Goal: Information Seeking & Learning: Learn about a topic

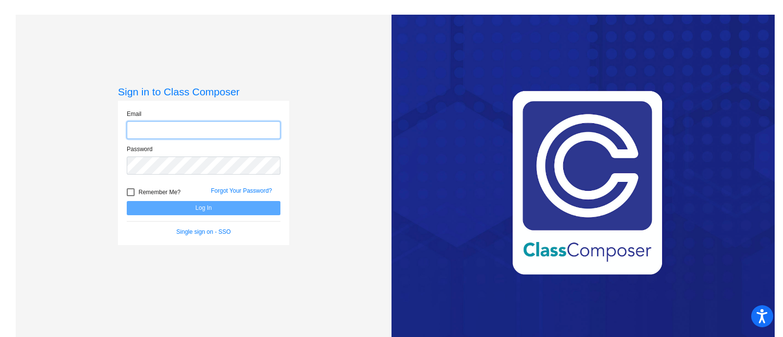
type input "[EMAIL_ADDRESS][PERSON_NAME][DOMAIN_NAME]"
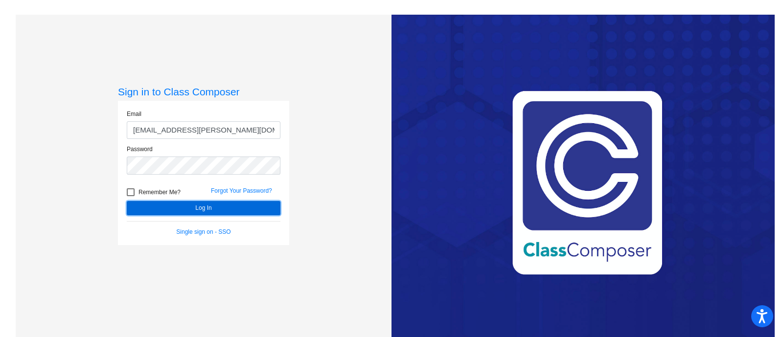
click at [166, 209] on button "Log In" at bounding box center [204, 208] width 154 height 14
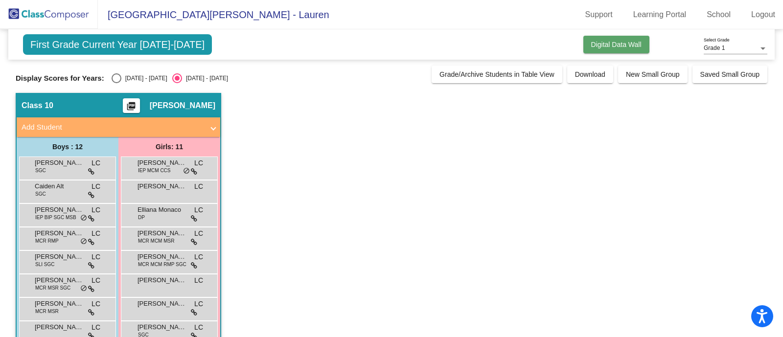
click at [584, 36] on button "Digital Data Wall" at bounding box center [617, 45] width 66 height 18
click button "Digital Data Wall" at bounding box center [617, 45] width 66 height 18
click at [596, 41] on span "Digital Data Wall" at bounding box center [617, 45] width 50 height 8
click button "Digital Data Wall" at bounding box center [617, 45] width 66 height 18
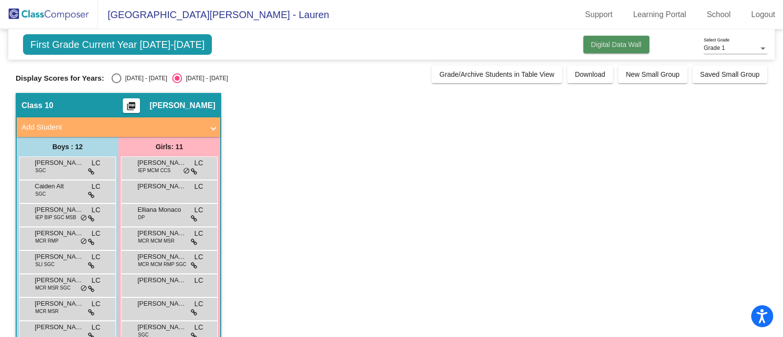
click button "Digital Data Wall" at bounding box center [617, 45] width 66 height 18
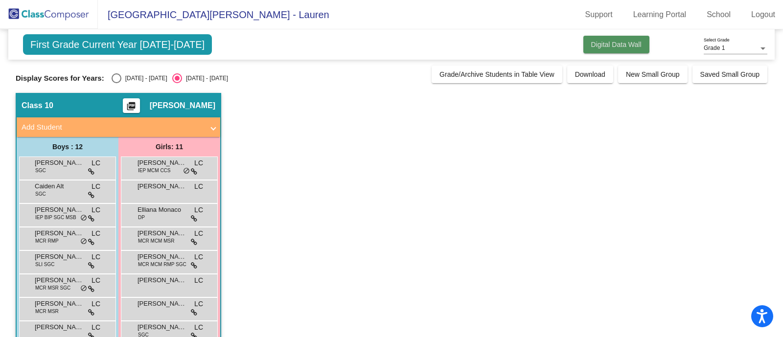
click button "Digital Data Wall" at bounding box center [617, 45] width 66 height 18
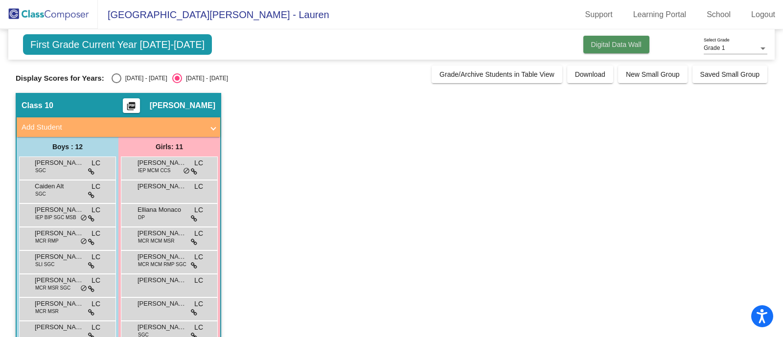
click button "Digital Data Wall" at bounding box center [617, 45] width 66 height 18
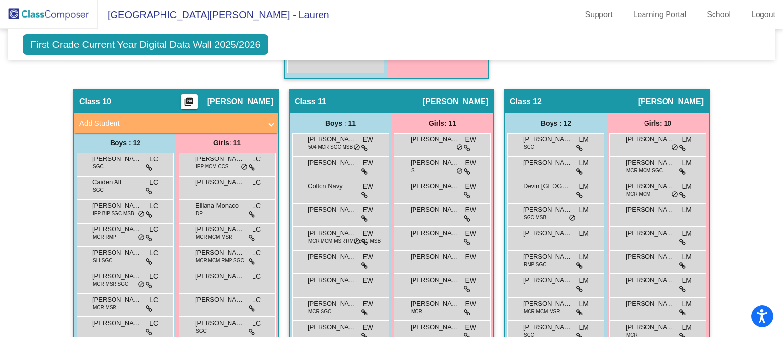
scroll to position [1361, 0]
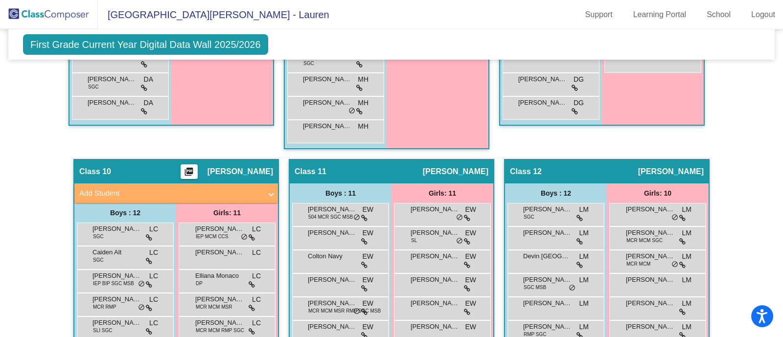
click at [245, 167] on span "[PERSON_NAME]" at bounding box center [241, 172] width 66 height 10
click at [190, 167] on mat-icon "picture_as_pdf" at bounding box center [189, 174] width 12 height 14
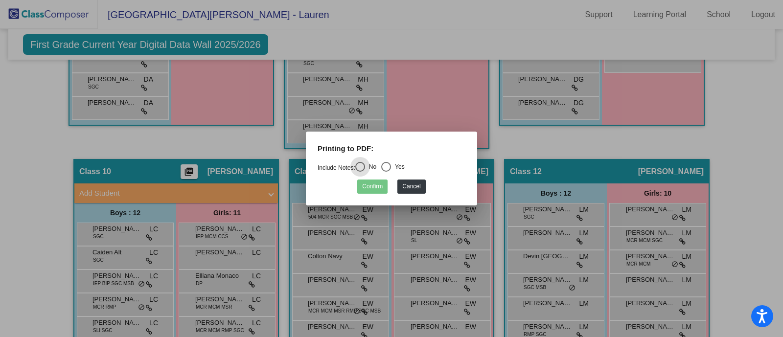
click at [381, 170] on mat-radio-group "Include Notes: No Yes" at bounding box center [361, 168] width 87 height 7
click at [386, 166] on div "Select an option" at bounding box center [386, 167] width 10 height 10
click at [386, 172] on input "Yes" at bounding box center [386, 172] width 0 height 0
radio input "true"
click at [370, 190] on button "Confirm" at bounding box center [372, 187] width 30 height 14
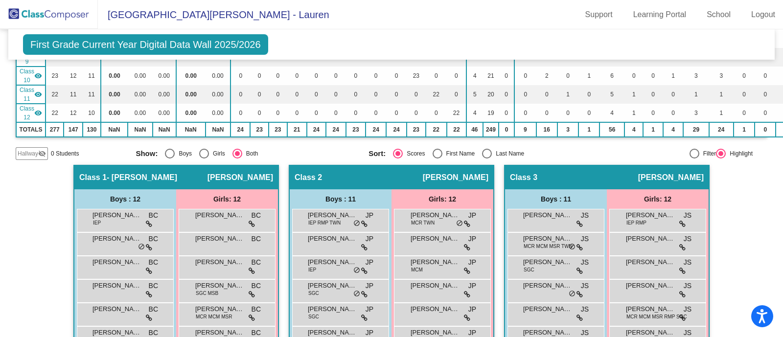
scroll to position [0, 0]
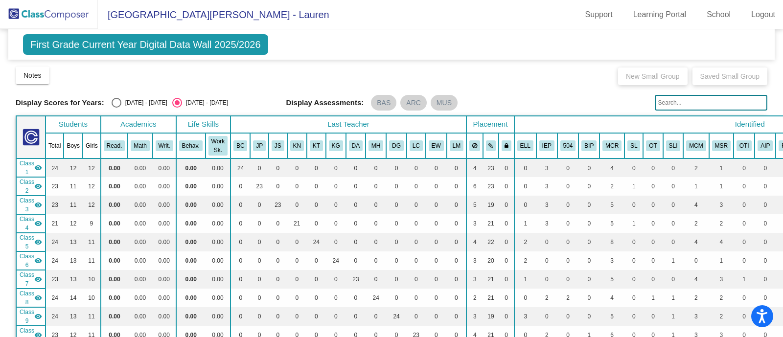
click at [113, 104] on div "Select an option" at bounding box center [117, 103] width 10 height 10
click at [116, 108] on input "[DATE] - [DATE]" at bounding box center [116, 108] width 0 height 0
radio input "true"
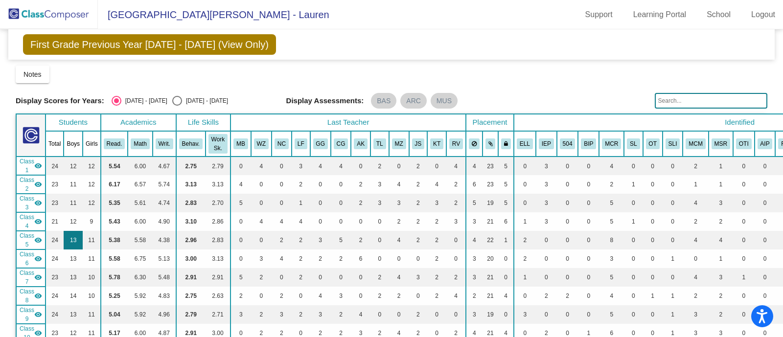
scroll to position [122, 0]
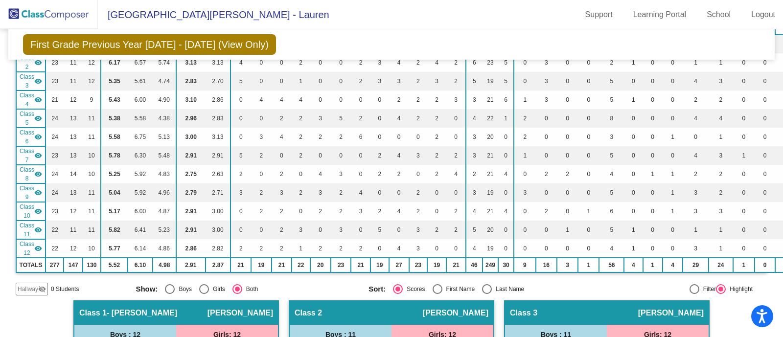
click at [34, 211] on mat-icon "visibility" at bounding box center [38, 212] width 8 height 8
click at [34, 211] on mat-icon "visibility_off" at bounding box center [38, 212] width 8 height 8
click at [36, 189] on mat-icon "visibility" at bounding box center [38, 193] width 8 height 8
click at [37, 171] on mat-icon "visibility" at bounding box center [38, 174] width 8 height 8
click at [38, 152] on mat-icon "visibility" at bounding box center [38, 156] width 8 height 8
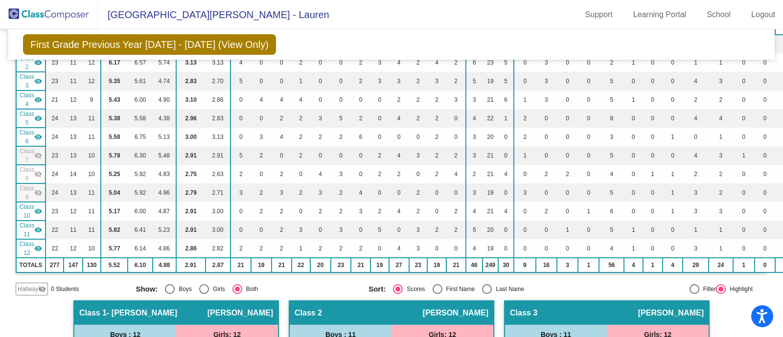
click at [38, 137] on mat-icon "visibility" at bounding box center [38, 137] width 8 height 8
click at [39, 115] on mat-icon "visibility" at bounding box center [38, 119] width 8 height 8
click at [39, 98] on mat-icon "visibility" at bounding box center [38, 100] width 8 height 8
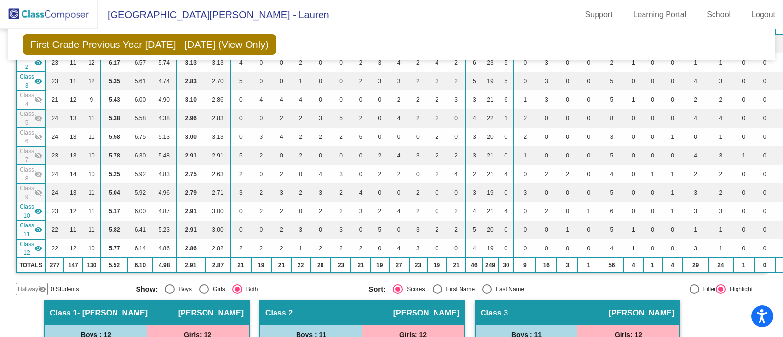
click at [39, 85] on div "Class 3 visibility" at bounding box center [31, 81] width 23 height 18
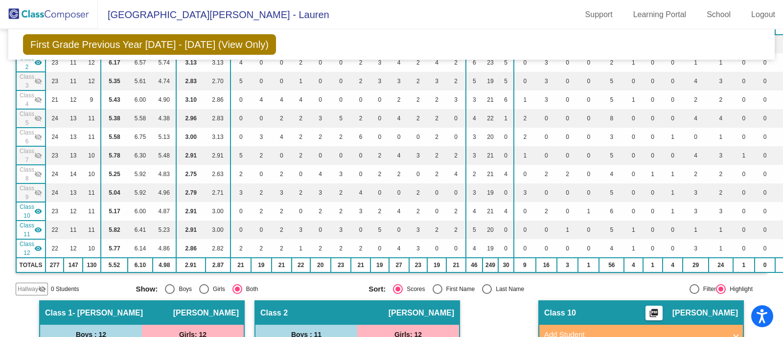
click at [42, 63] on td "Class 2 visibility" at bounding box center [30, 62] width 29 height 19
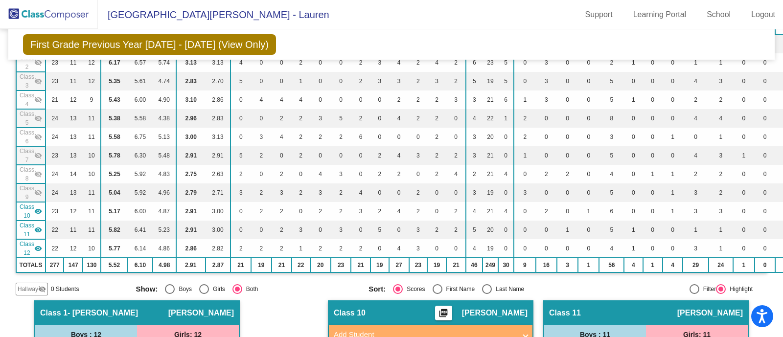
scroll to position [61, 0]
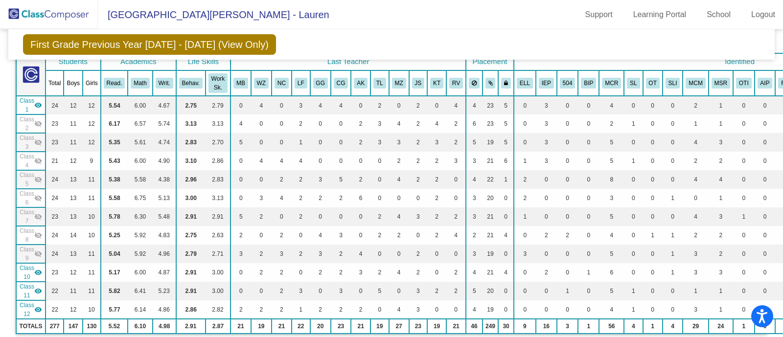
click at [41, 99] on div "Class 1 visibility" at bounding box center [31, 105] width 23 height 18
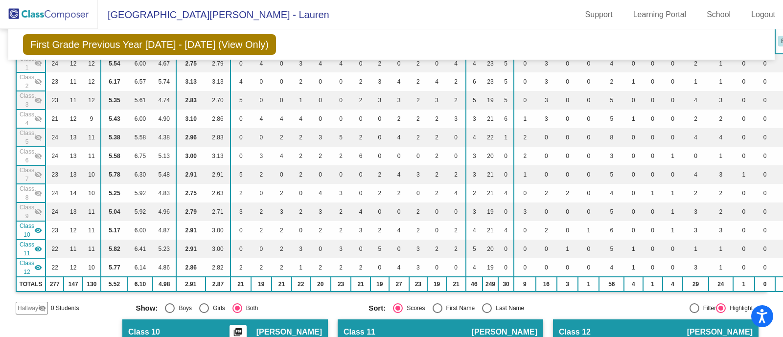
scroll to position [122, 0]
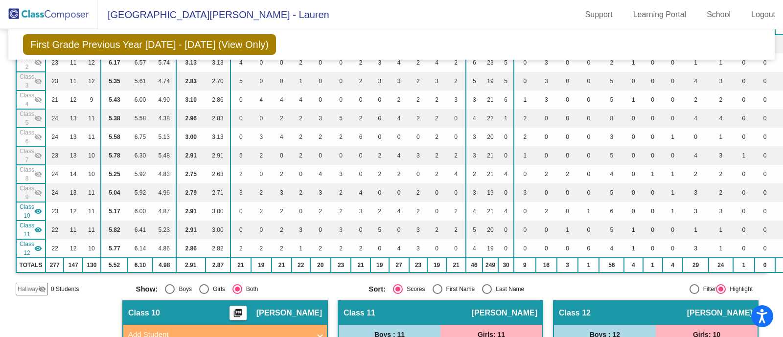
click at [32, 225] on span "Class 11" at bounding box center [27, 230] width 15 height 18
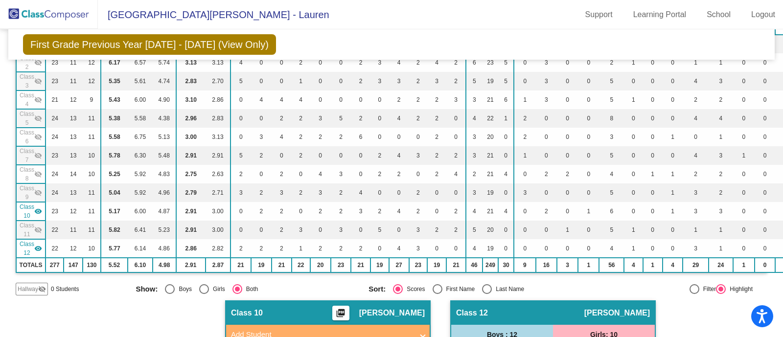
click at [34, 247] on mat-icon "visibility" at bounding box center [38, 249] width 8 height 8
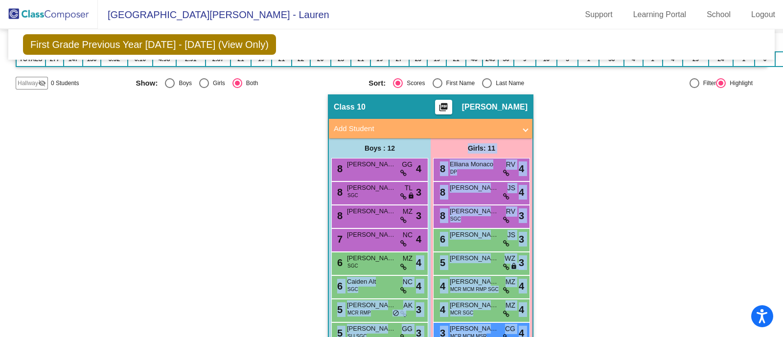
scroll to position [326, 0]
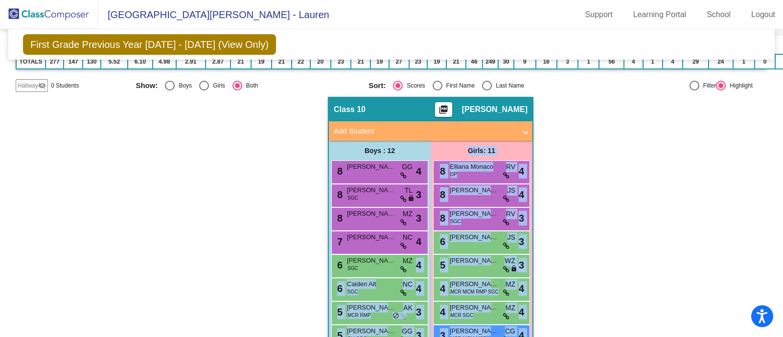
drag, startPoint x: 562, startPoint y: 315, endPoint x: 396, endPoint y: 153, distance: 232.0
click at [396, 153] on div "Hallway - Hallway Class picture_as_pdf Add Student First Name Last Name Student…" at bounding box center [392, 277] width 752 height 361
click at [600, 228] on div "Hallway - Hallway Class picture_as_pdf Add Student First Name Last Name Student…" at bounding box center [392, 277] width 752 height 361
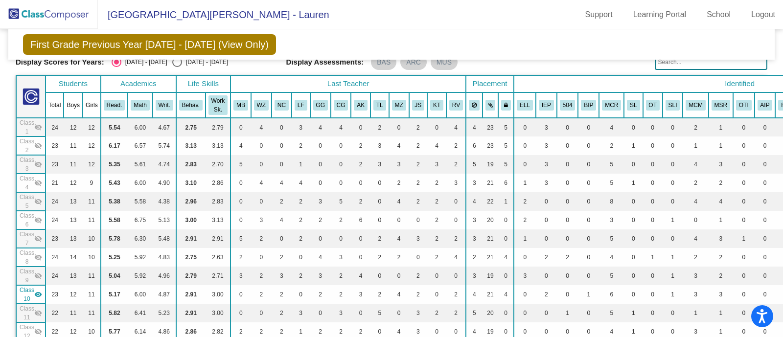
scroll to position [20, 0]
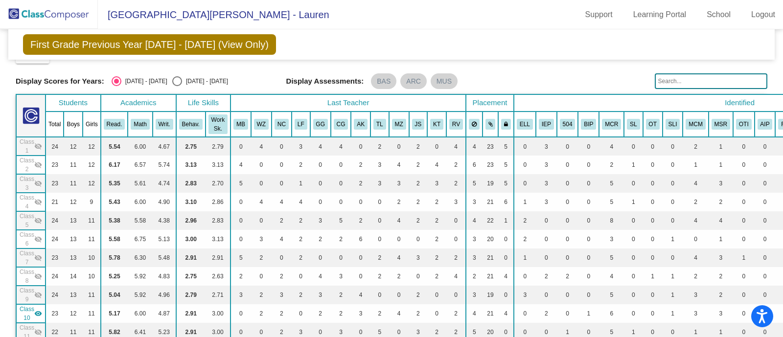
click at [204, 104] on th "Life Skills" at bounding box center [203, 103] width 54 height 17
click at [189, 119] on button "Behav." at bounding box center [191, 124] width 24 height 11
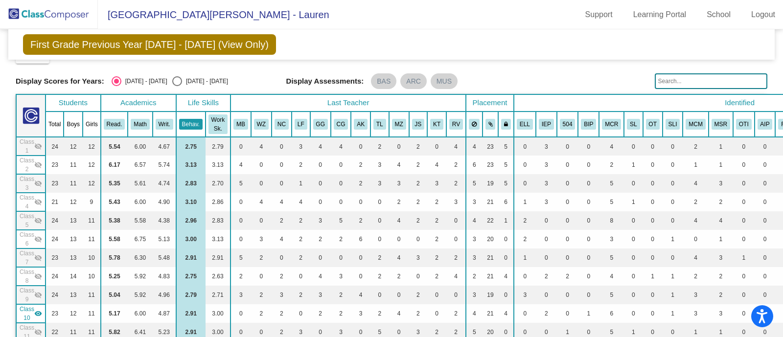
click at [189, 119] on button "Behav." at bounding box center [191, 124] width 24 height 11
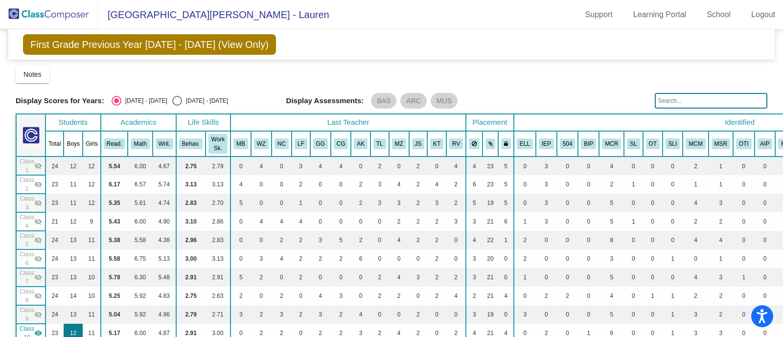
scroll to position [122, 0]
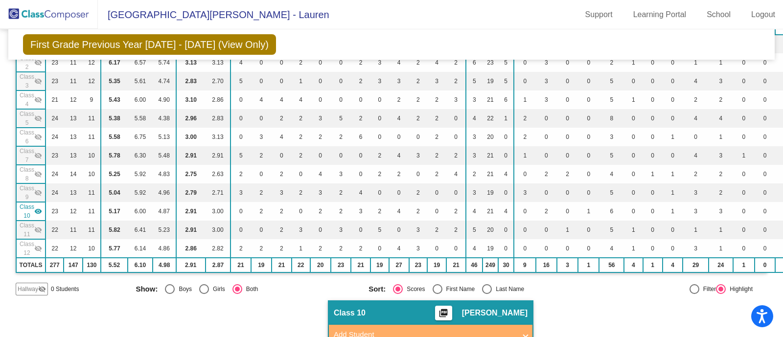
click at [24, 206] on span "Class 10" at bounding box center [27, 212] width 15 height 18
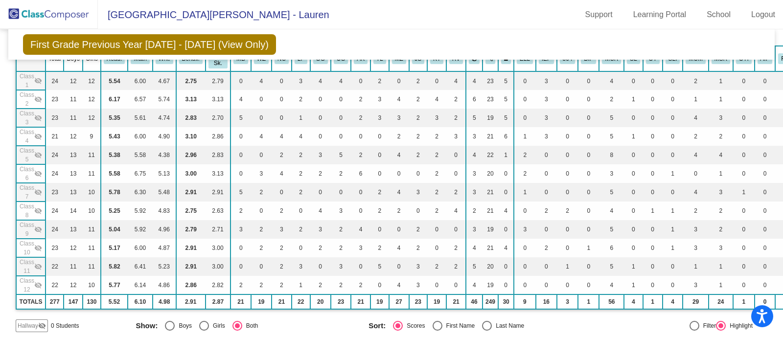
click at [24, 206] on span "Class 8" at bounding box center [27, 211] width 15 height 18
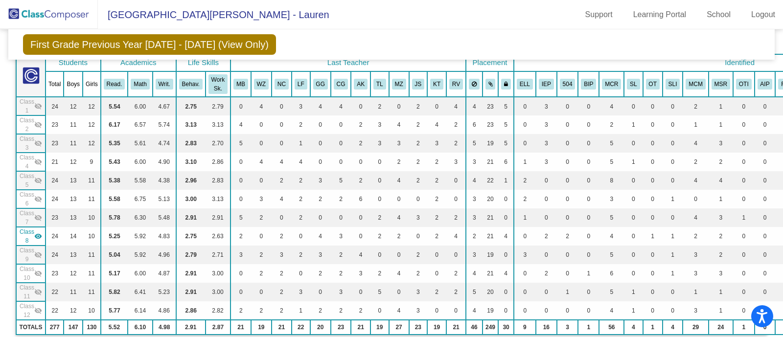
scroll to position [0, 0]
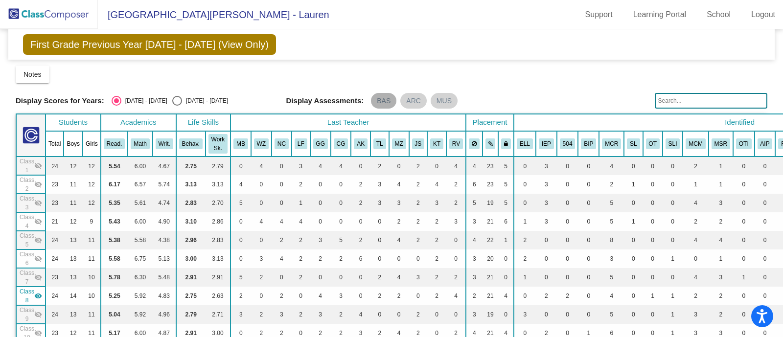
click at [378, 99] on mat-chip "BAS" at bounding box center [383, 101] width 25 height 16
click at [193, 141] on button "Behav." at bounding box center [191, 144] width 24 height 11
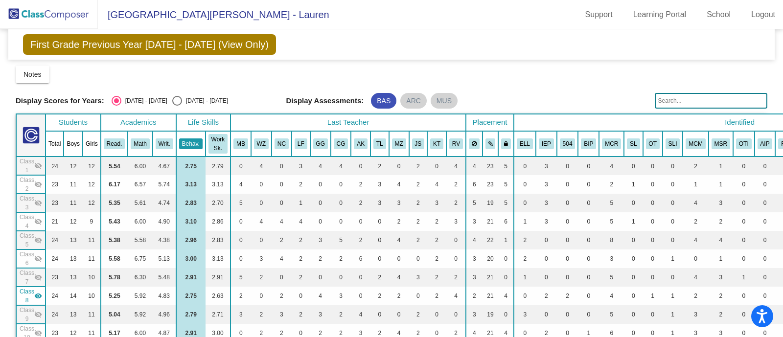
click at [193, 141] on button "Behav." at bounding box center [191, 144] width 24 height 11
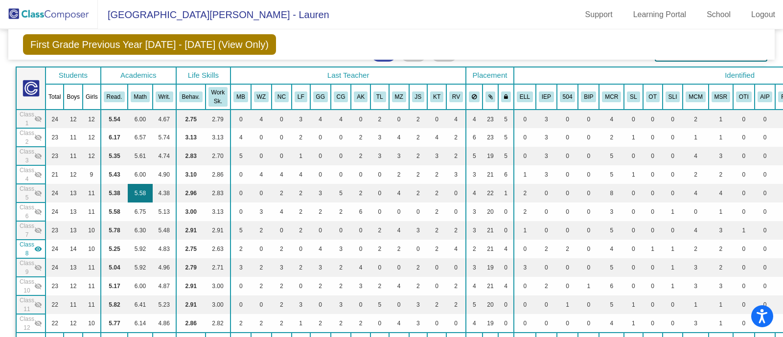
scroll to position [169, 0]
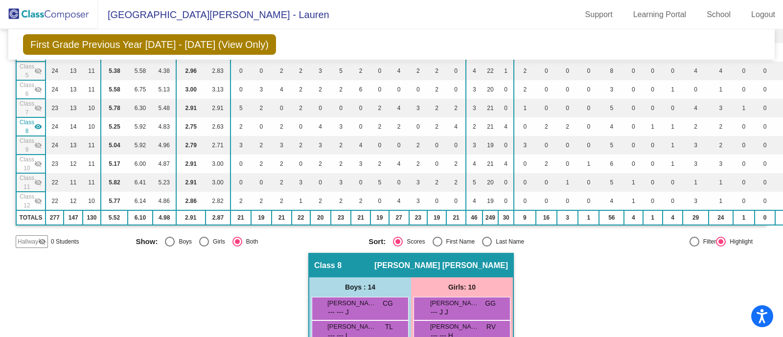
click at [33, 128] on span "Class 8" at bounding box center [27, 127] width 15 height 18
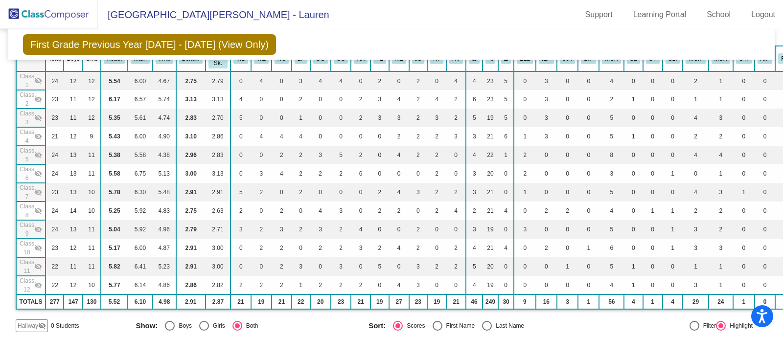
scroll to position [87, 0]
click at [31, 243] on span "Class 10" at bounding box center [27, 248] width 15 height 18
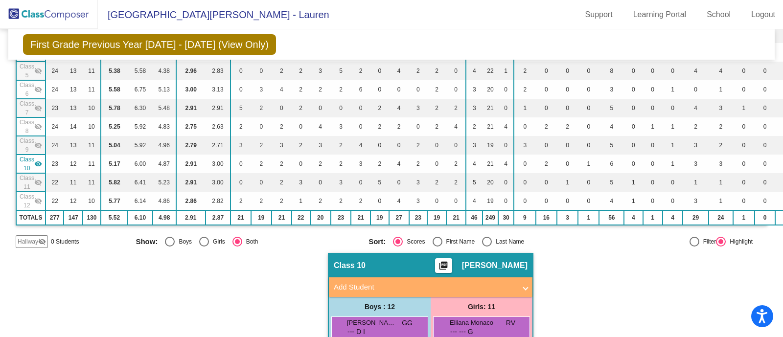
scroll to position [231, 0]
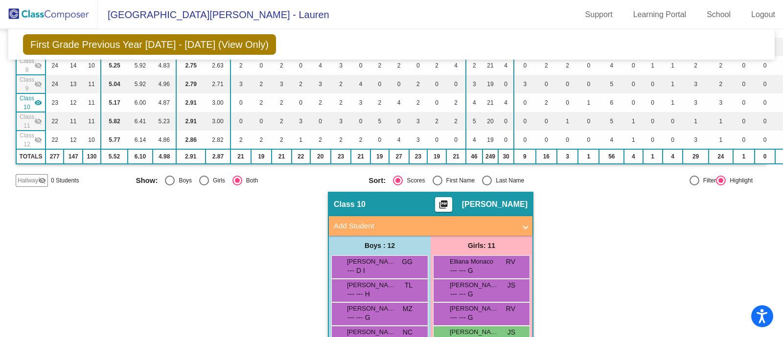
click at [43, 180] on mat-icon "visibility_off" at bounding box center [42, 181] width 8 height 8
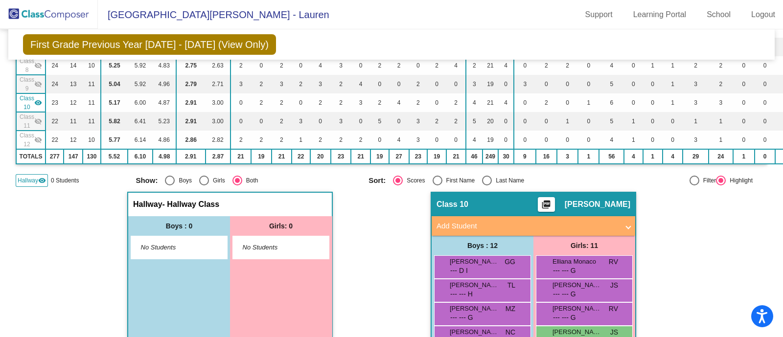
click at [43, 180] on mat-icon "visibility" at bounding box center [42, 181] width 8 height 8
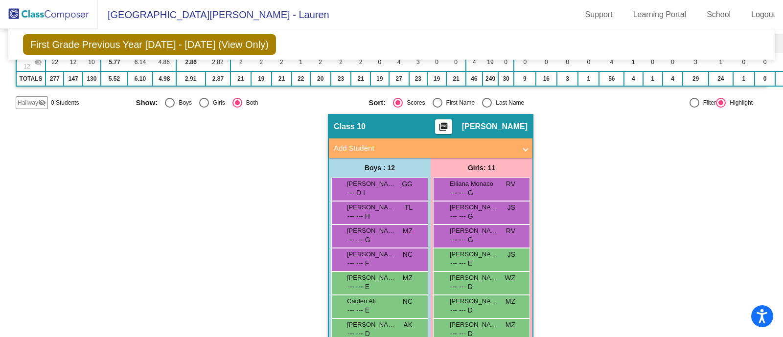
scroll to position [292, 0]
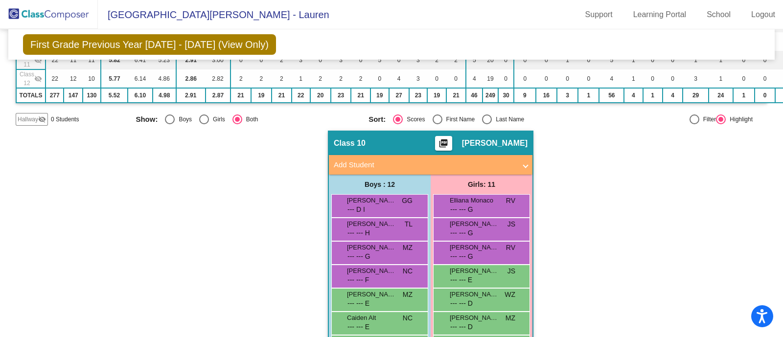
click at [500, 144] on span "[PERSON_NAME]" at bounding box center [495, 144] width 66 height 10
click at [497, 143] on span "[PERSON_NAME]" at bounding box center [495, 144] width 66 height 10
click at [449, 143] on mat-icon "picture_as_pdf" at bounding box center [444, 146] width 12 height 14
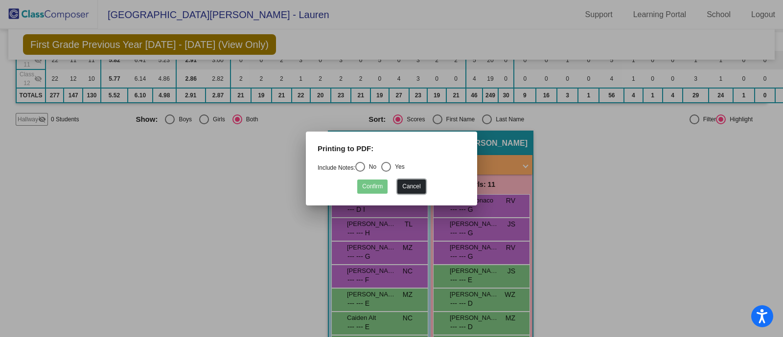
click at [416, 182] on button "Cancel" at bounding box center [412, 187] width 28 height 14
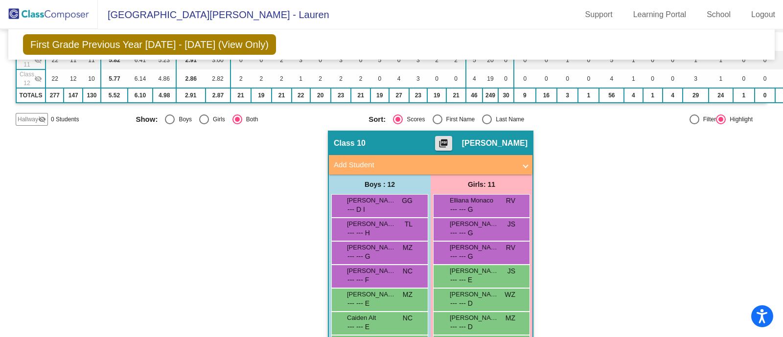
click at [347, 141] on span "Class 10" at bounding box center [350, 144] width 32 height 10
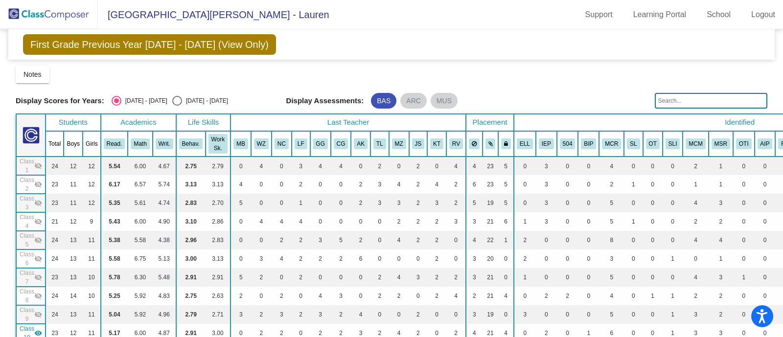
click at [137, 47] on span "First Grade Previous Year [DATE] - [DATE] (View Only)" at bounding box center [149, 44] width 253 height 21
click at [218, 45] on span "First Grade Previous Year [DATE] - [DATE] (View Only)" at bounding box center [149, 44] width 253 height 21
click at [42, 21] on img at bounding box center [49, 14] width 98 height 29
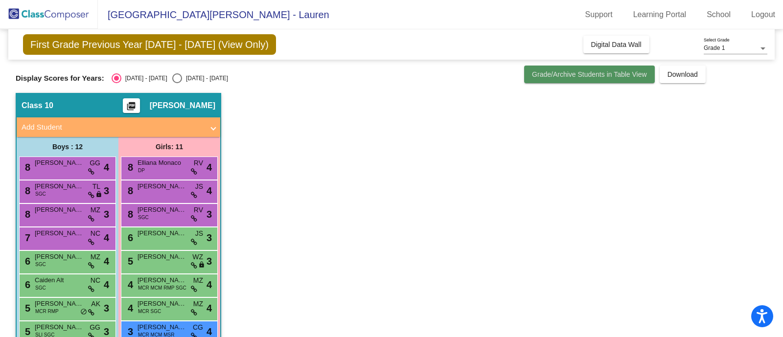
click at [620, 78] on span "Grade/Archive Students in Table View" at bounding box center [589, 75] width 115 height 8
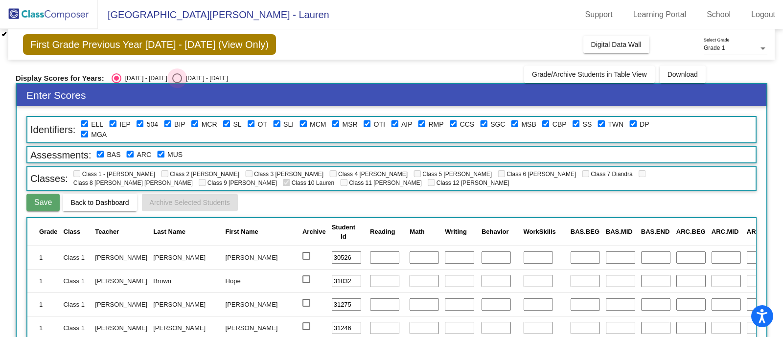
click at [172, 80] on div "Select an option" at bounding box center [177, 78] width 10 height 10
click at [177, 83] on input "[DATE] - [DATE]" at bounding box center [177, 83] width 0 height 0
radio input "true"
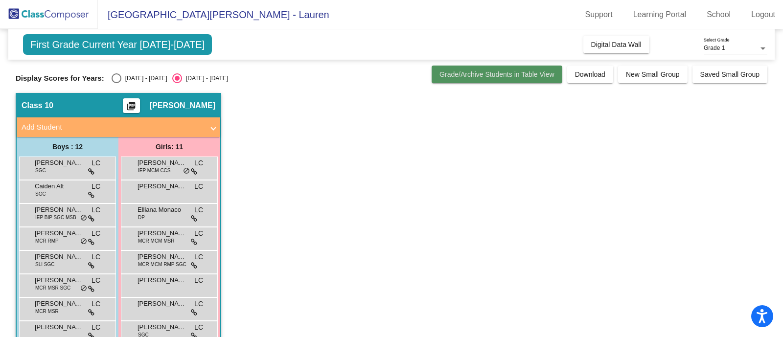
click at [489, 77] on span "Grade/Archive Students in Table View" at bounding box center [497, 75] width 115 height 8
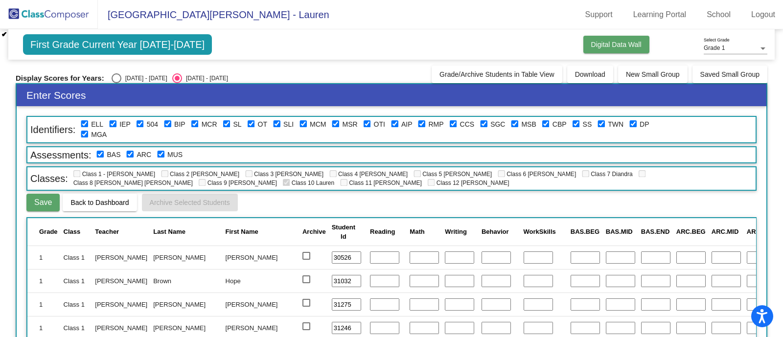
click at [607, 41] on span "Digital Data Wall" at bounding box center [617, 45] width 50 height 8
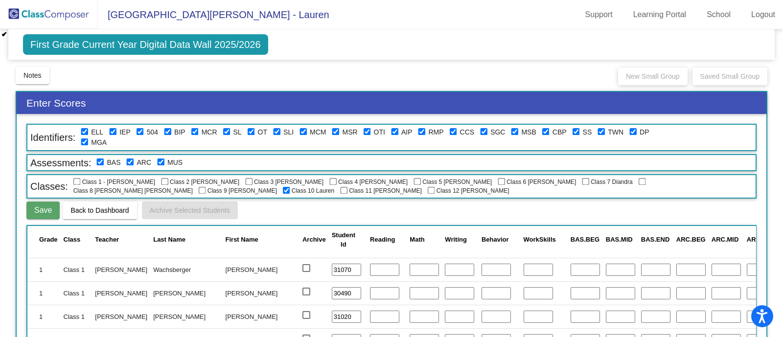
scroll to position [379, 0]
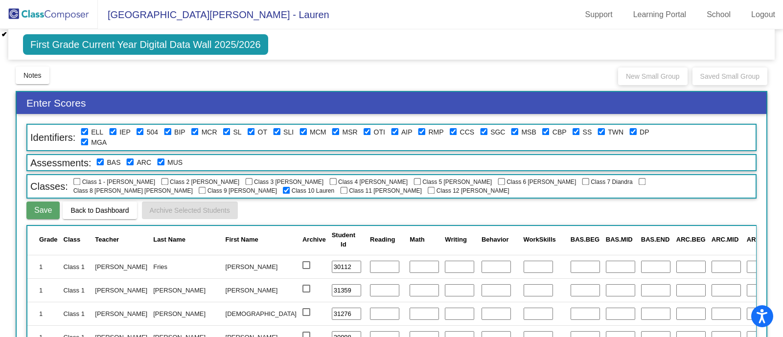
click at [248, 44] on span "First Grade Current Year Digital Data Wall 2025/2026" at bounding box center [145, 44] width 245 height 21
click at [27, 18] on img at bounding box center [49, 14] width 98 height 29
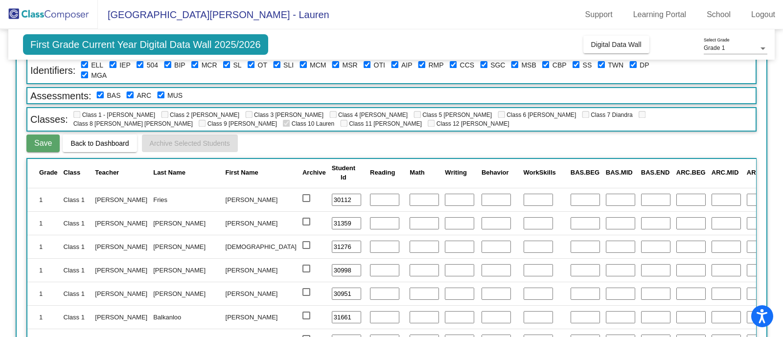
scroll to position [92, 0]
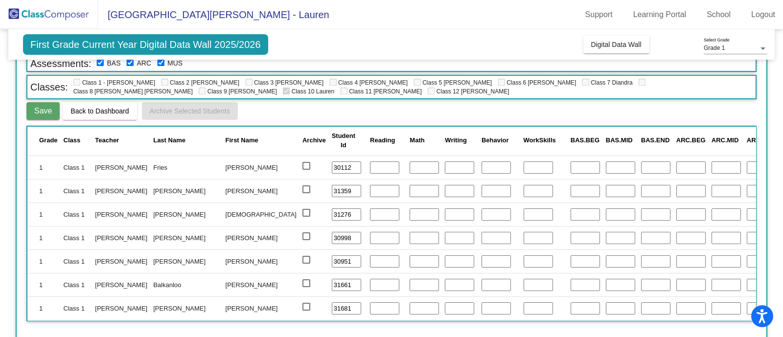
click at [63, 11] on img at bounding box center [49, 14] width 98 height 29
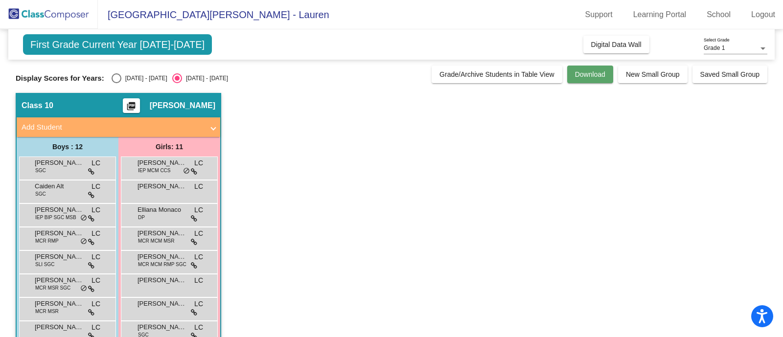
click at [584, 77] on span "Download" at bounding box center [590, 75] width 30 height 8
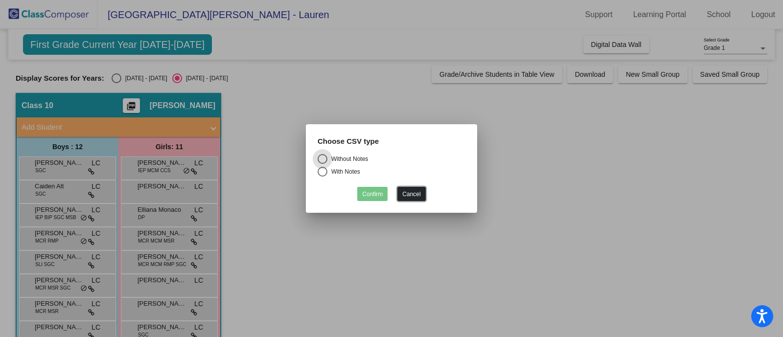
click at [420, 194] on button "Cancel" at bounding box center [412, 194] width 28 height 14
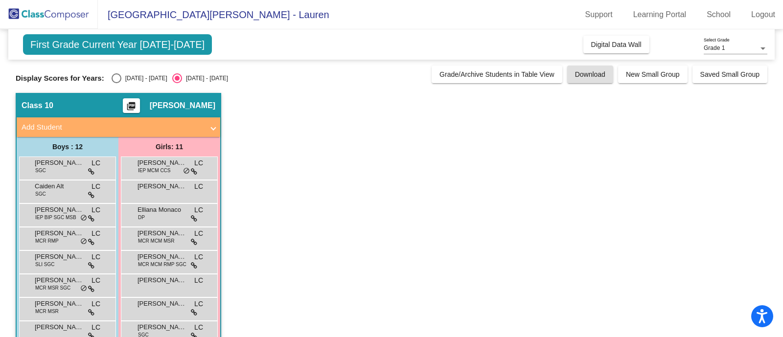
click at [137, 109] on mat-icon "picture_as_pdf" at bounding box center [131, 108] width 12 height 14
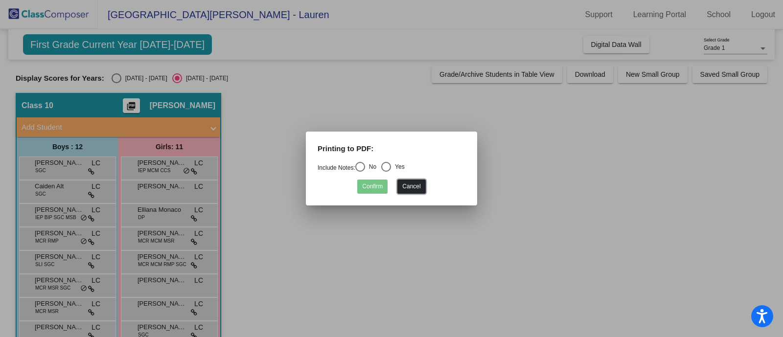
click at [409, 183] on button "Cancel" at bounding box center [412, 187] width 28 height 14
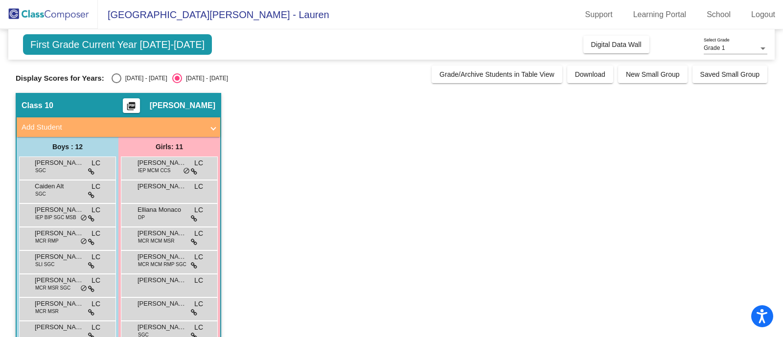
click at [166, 43] on span "First Grade Current Year [DATE]-[DATE]" at bounding box center [117, 44] width 189 height 21
click at [98, 168] on div "[PERSON_NAME] SGC LC lock do_not_disturb_alt" at bounding box center [67, 167] width 94 height 20
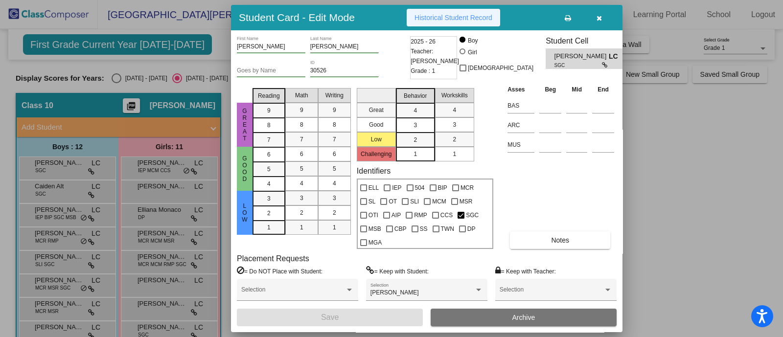
click at [450, 15] on span "Historical Student Record" at bounding box center [454, 18] width 78 height 8
click at [599, 16] on icon "button" at bounding box center [599, 18] width 5 height 7
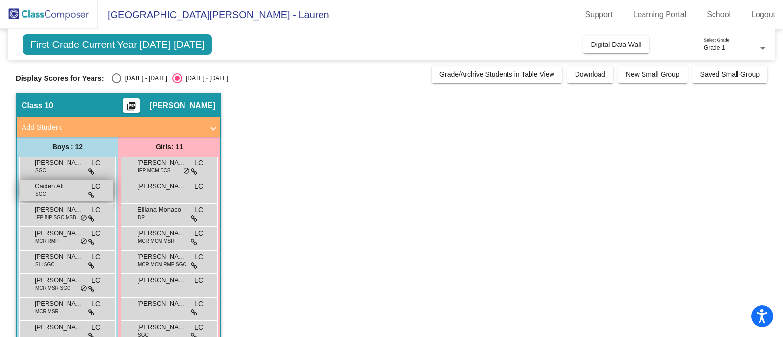
click at [69, 190] on span "Caiden Alt" at bounding box center [59, 187] width 49 height 10
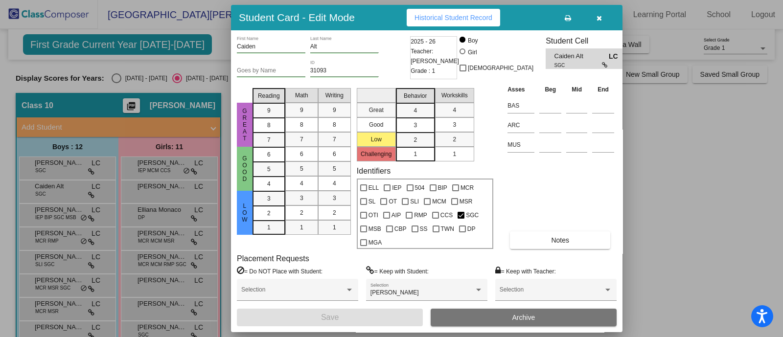
click at [464, 23] on button "Historical Student Record" at bounding box center [454, 18] width 94 height 18
click at [604, 21] on button "button" at bounding box center [599, 18] width 31 height 18
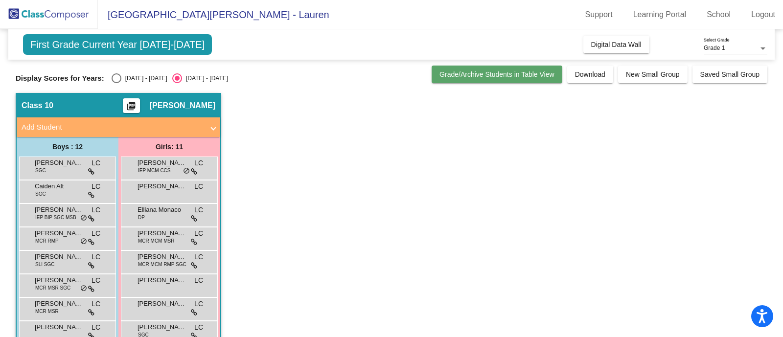
click at [535, 70] on button "Grade/Archive Students in Table View" at bounding box center [497, 75] width 131 height 18
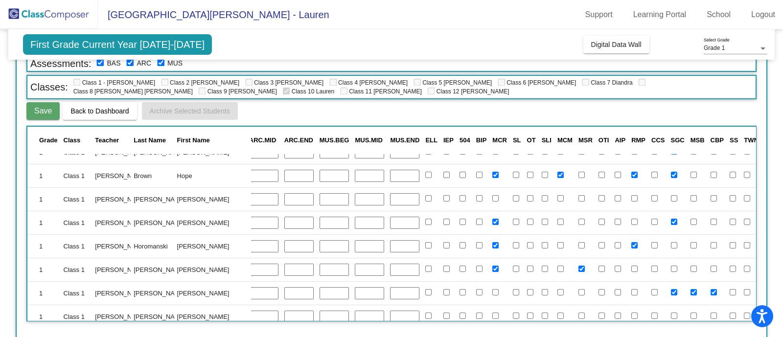
scroll to position [0, 463]
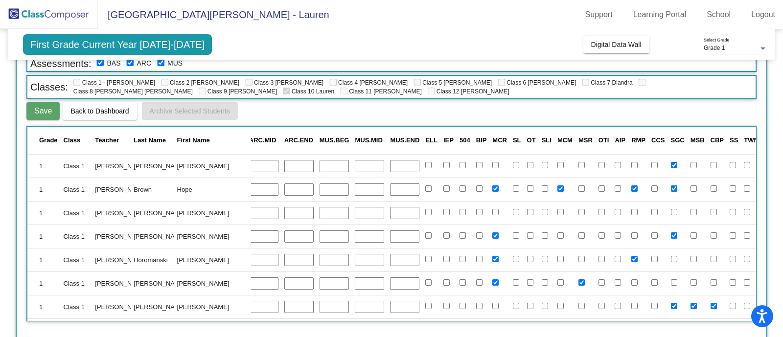
click at [493, 137] on span "MCR" at bounding box center [500, 140] width 15 height 7
click at [493, 140] on span "MCR" at bounding box center [500, 140] width 15 height 7
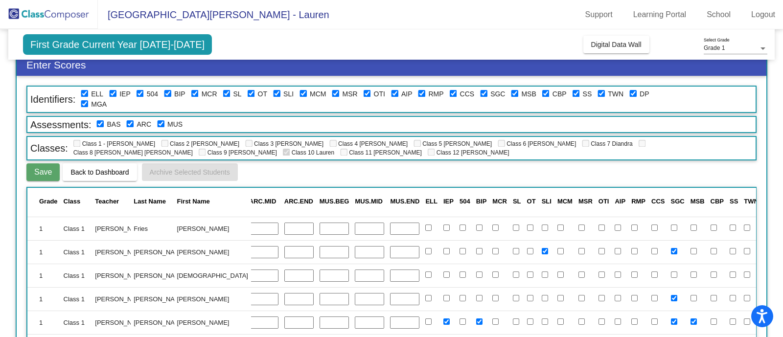
scroll to position [379, 463]
click at [286, 94] on label "SLI" at bounding box center [289, 94] width 10 height 10
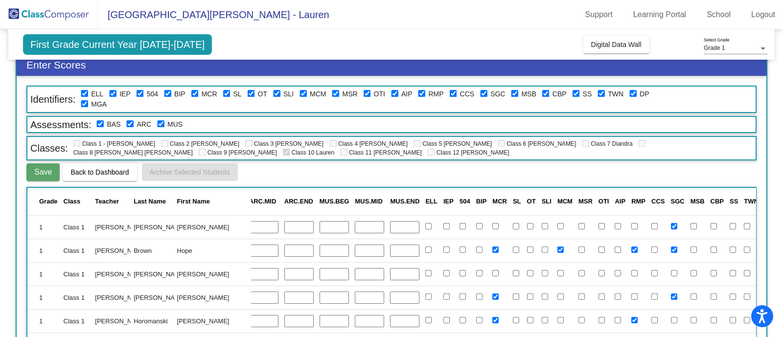
scroll to position [0, 0]
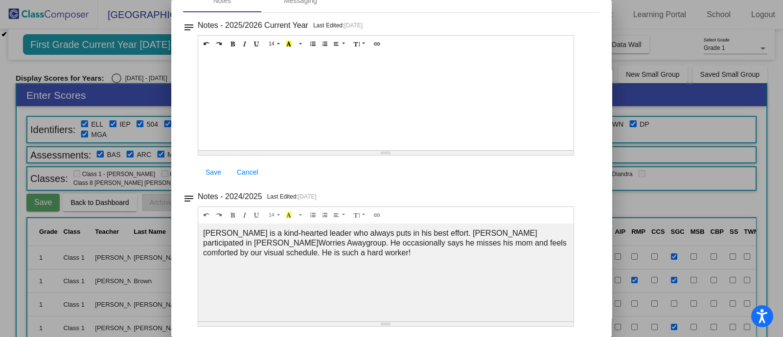
click at [719, 99] on div at bounding box center [391, 168] width 783 height 337
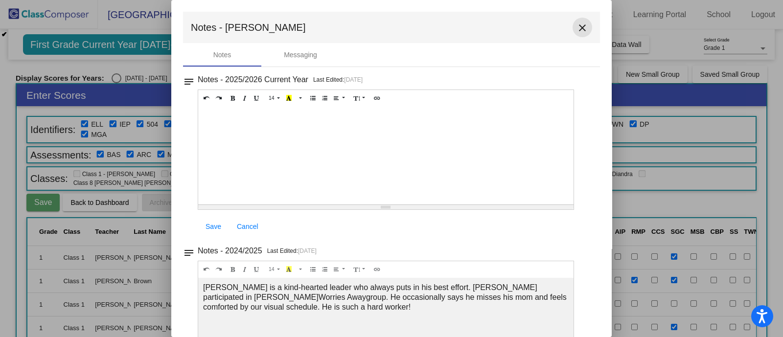
click at [579, 28] on mat-icon "close" at bounding box center [583, 28] width 12 height 12
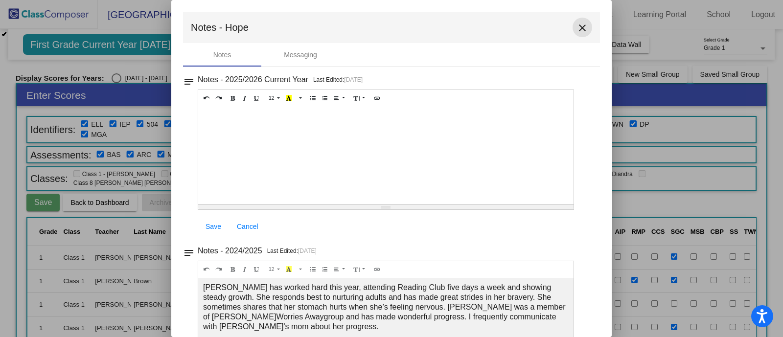
click at [580, 35] on button "close" at bounding box center [583, 28] width 20 height 20
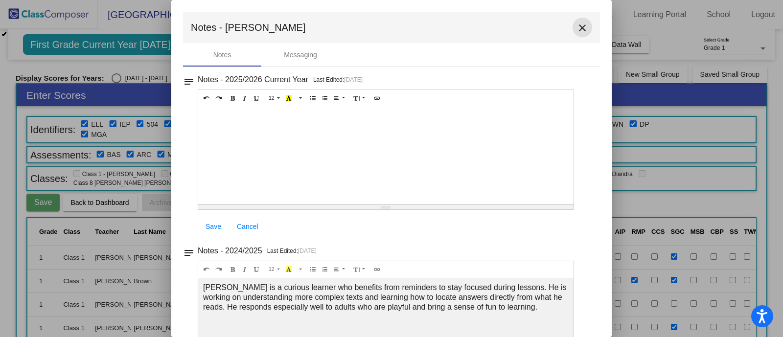
click at [583, 26] on mat-icon "close" at bounding box center [583, 28] width 12 height 12
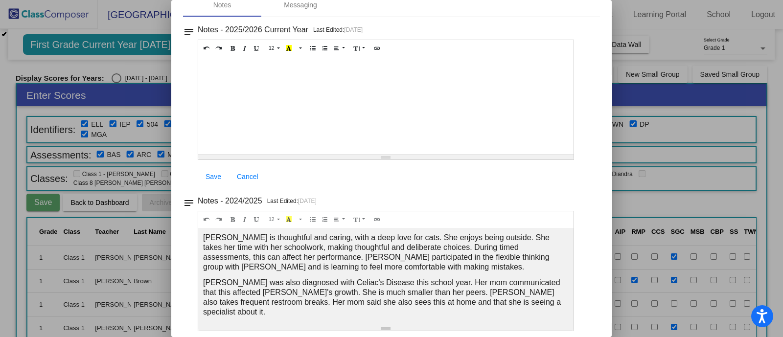
scroll to position [54, 0]
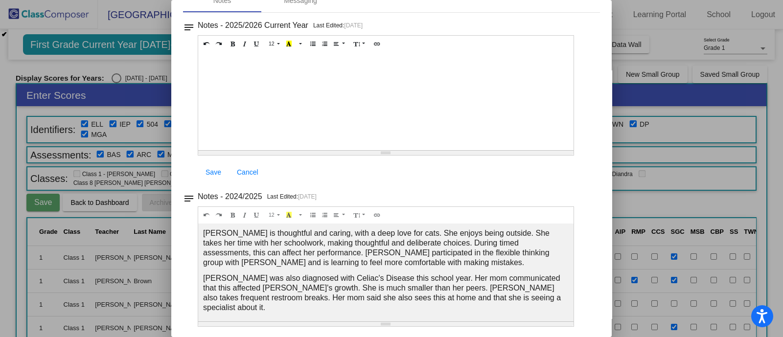
click at [496, 247] on p "[PERSON_NAME] is thoughtful and caring, with a deep love for cats. She enjoys b…" at bounding box center [386, 248] width 366 height 39
click at [463, 261] on p "[PERSON_NAME] is thoughtful and caring, with a deep love for cats. She enjoys b…" at bounding box center [386, 248] width 366 height 39
drag, startPoint x: 430, startPoint y: 263, endPoint x: 355, endPoint y: 233, distance: 80.4
click at [355, 233] on p "[PERSON_NAME] is thoughtful and caring, with a deep love for cats. She enjoys b…" at bounding box center [386, 248] width 366 height 39
click at [377, 254] on span "[PERSON_NAME] is thoughtful and caring, with a deep love for cats. She enjoys b…" at bounding box center [376, 248] width 347 height 38
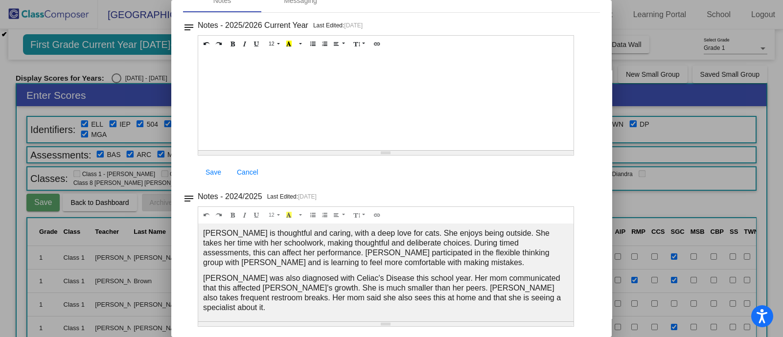
click at [504, 238] on span "[PERSON_NAME] is thoughtful and caring, with a deep love for cats. She enjoys b…" at bounding box center [376, 248] width 347 height 38
click at [437, 95] on div at bounding box center [386, 101] width 376 height 98
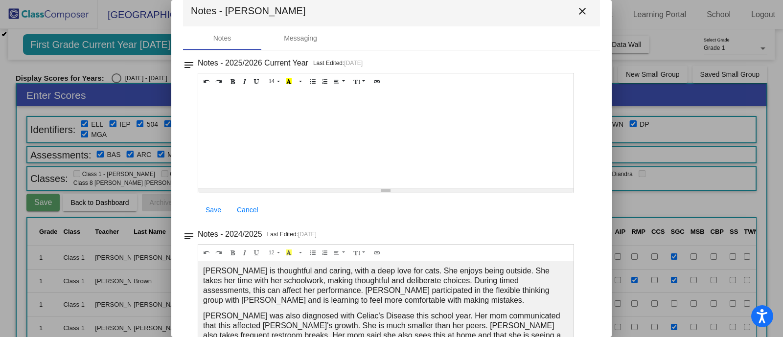
scroll to position [0, 0]
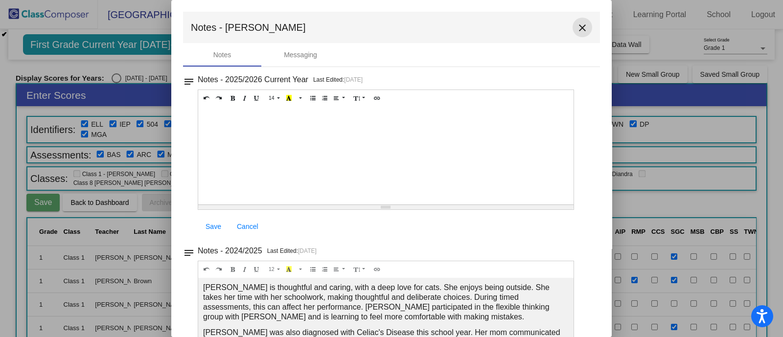
click at [577, 23] on mat-icon "close" at bounding box center [583, 28] width 12 height 12
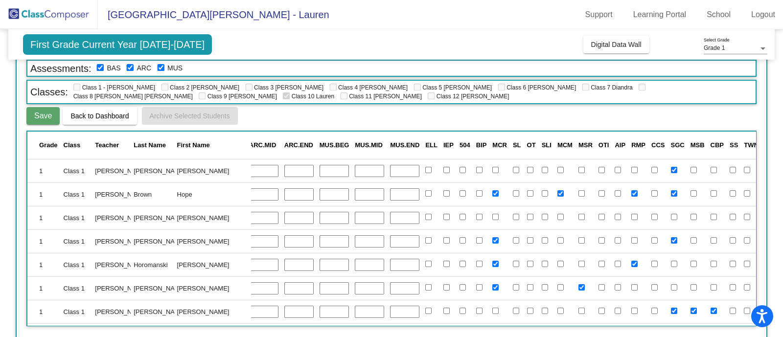
scroll to position [92, 0]
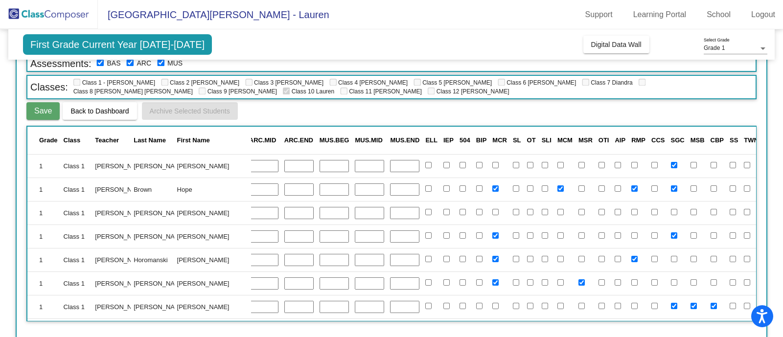
click at [189, 261] on td "[PERSON_NAME]" at bounding box center [212, 260] width 77 height 24
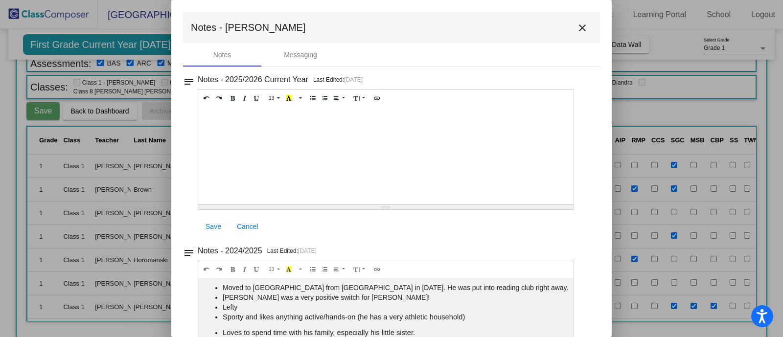
scroll to position [0, 0]
click at [586, 29] on button "close" at bounding box center [583, 28] width 20 height 20
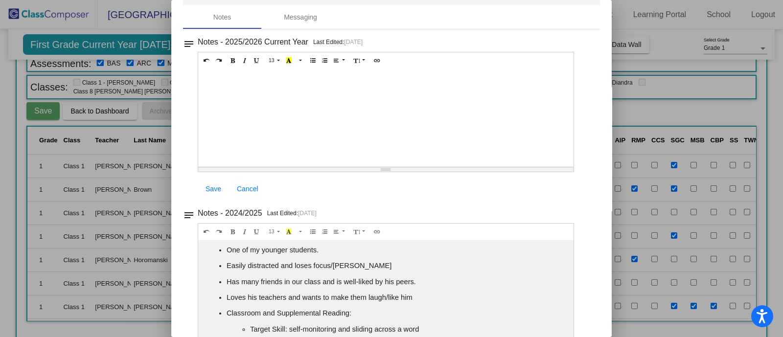
scroll to position [54, 0]
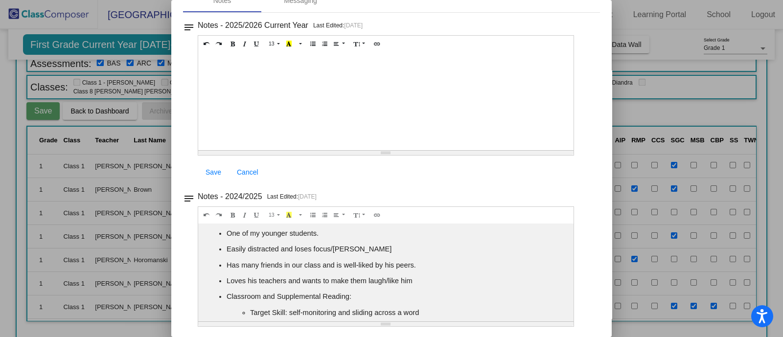
drag, startPoint x: 362, startPoint y: 246, endPoint x: 224, endPoint y: 245, distance: 138.1
click at [224, 245] on ul "One of my younger students. Easily distracted and loses focus/stamina Has many …" at bounding box center [386, 299] width 366 height 141
copy span "Easily distracted and loses focus/[PERSON_NAME]"
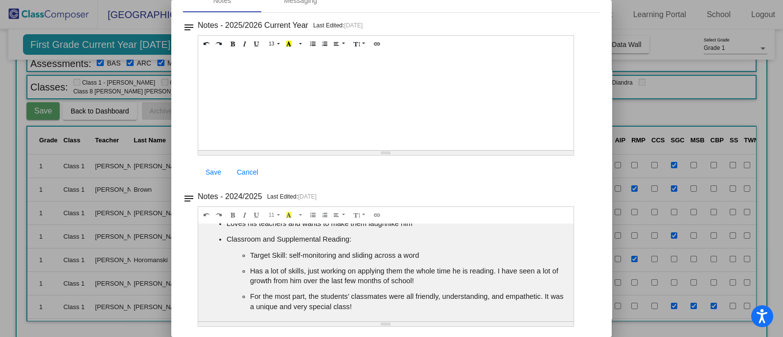
scroll to position [0, 0]
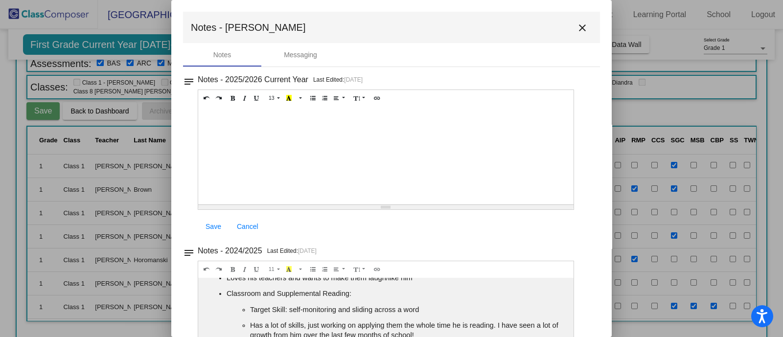
click at [577, 28] on mat-icon "close" at bounding box center [583, 28] width 12 height 12
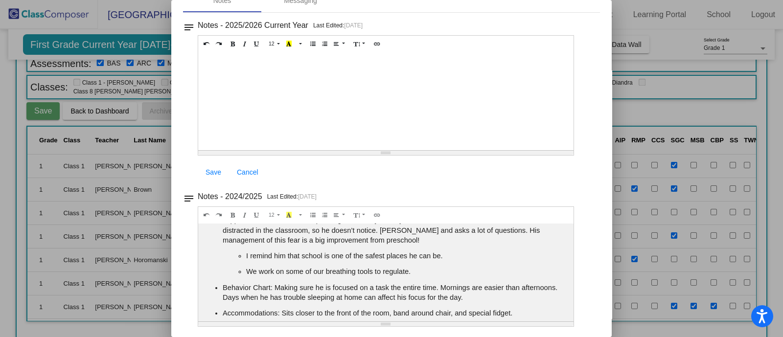
scroll to position [122, 0]
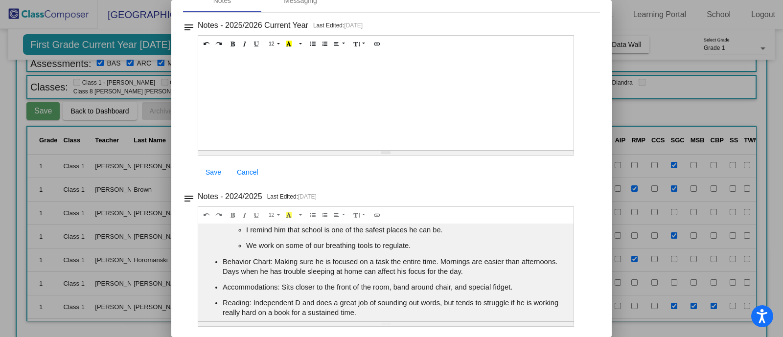
drag, startPoint x: 474, startPoint y: 268, endPoint x: 217, endPoint y: 258, distance: 256.8
click at [223, 258] on li "Behavior Chart: Making sure he is focused on a task the entire time. Mornings a…" at bounding box center [396, 267] width 346 height 20
drag, startPoint x: 518, startPoint y: 285, endPoint x: 220, endPoint y: 262, distance: 298.6
click at [220, 262] on ul "Guidance Group: Worries Away Sporty and likes anything active/hands-on Loves la…" at bounding box center [386, 225] width 366 height 237
copy ul "Behavior Chart: Making sure he is focused on a task the entire time. Mornings a…"
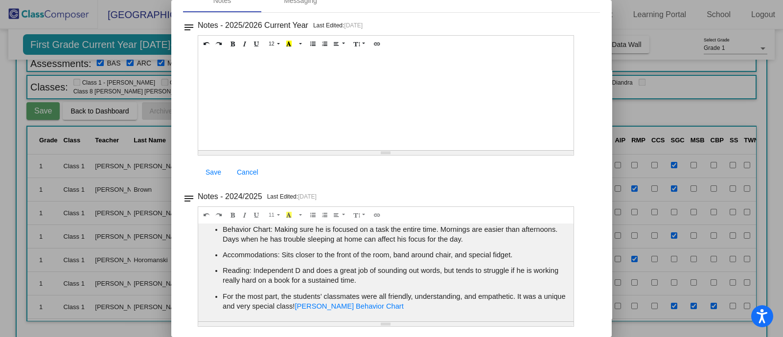
scroll to position [0, 0]
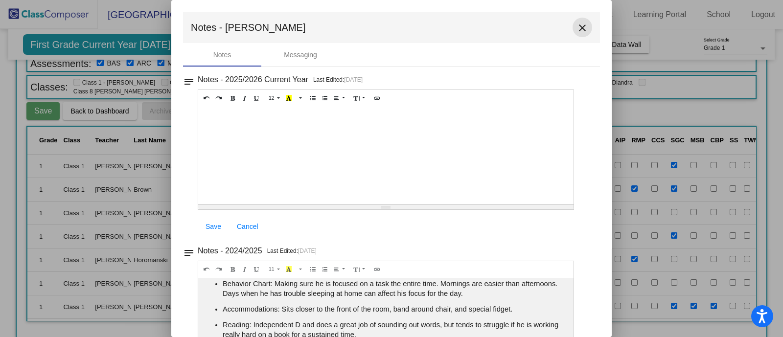
click at [578, 26] on mat-icon "close" at bounding box center [583, 28] width 12 height 12
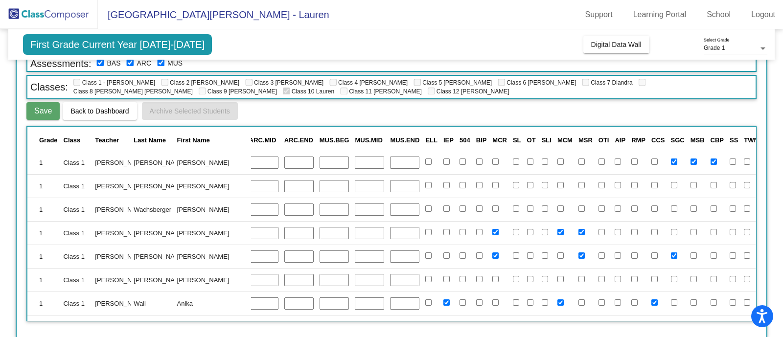
scroll to position [124, 463]
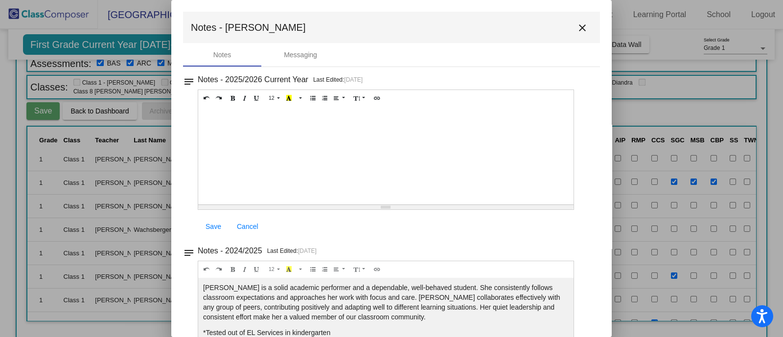
scroll to position [54, 0]
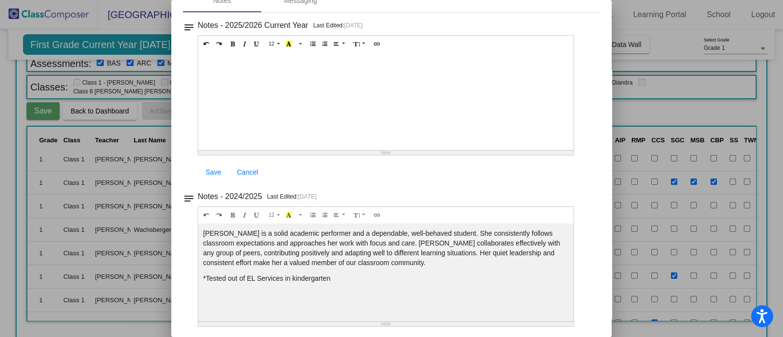
click at [749, 112] on div at bounding box center [391, 168] width 783 height 337
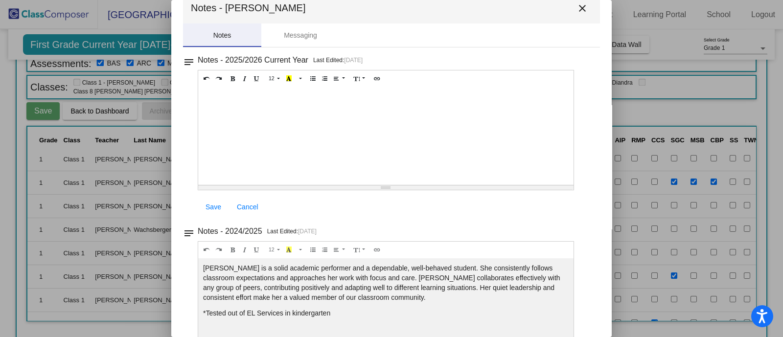
scroll to position [0, 0]
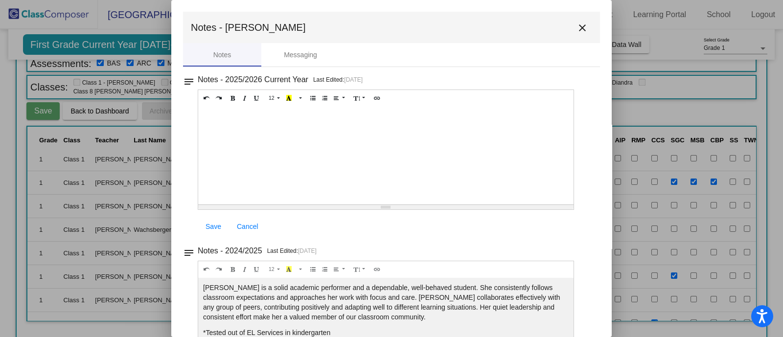
click at [578, 25] on mat-icon "close" at bounding box center [583, 28] width 12 height 12
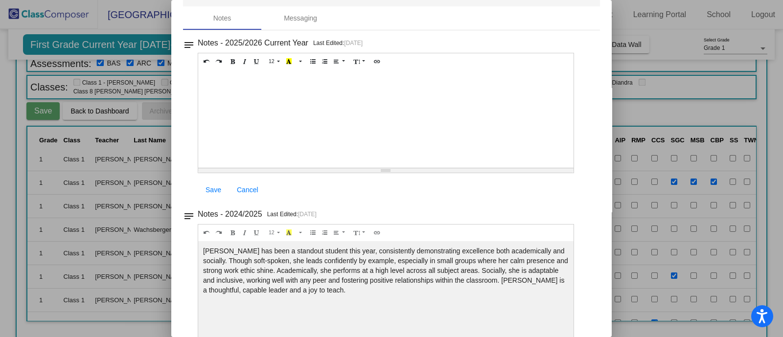
scroll to position [54, 0]
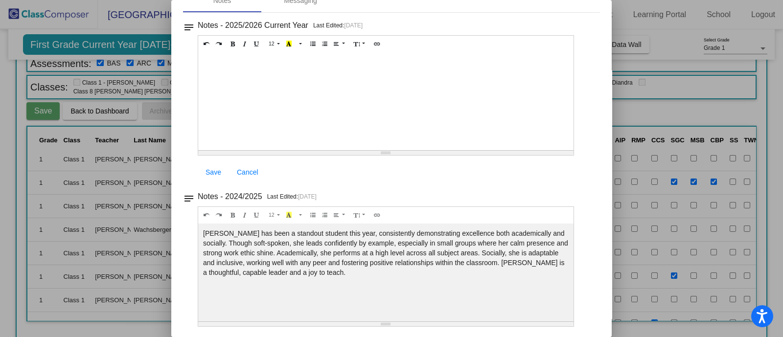
click at [661, 100] on div at bounding box center [391, 168] width 783 height 337
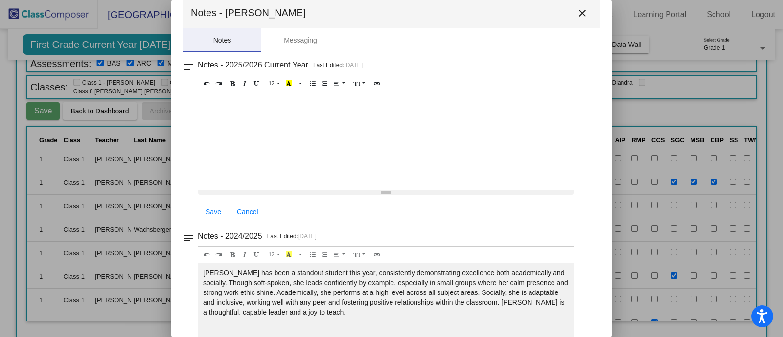
scroll to position [0, 0]
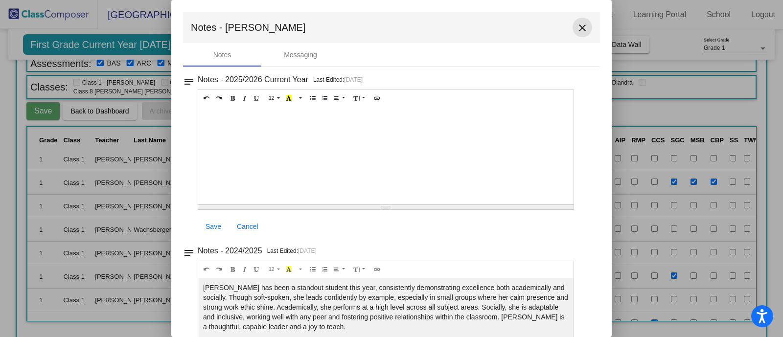
click at [577, 29] on mat-icon "close" at bounding box center [583, 28] width 12 height 12
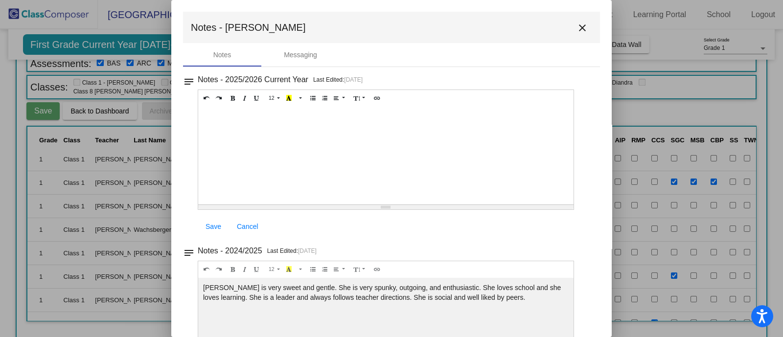
click at [579, 27] on mat-icon "close" at bounding box center [583, 28] width 12 height 12
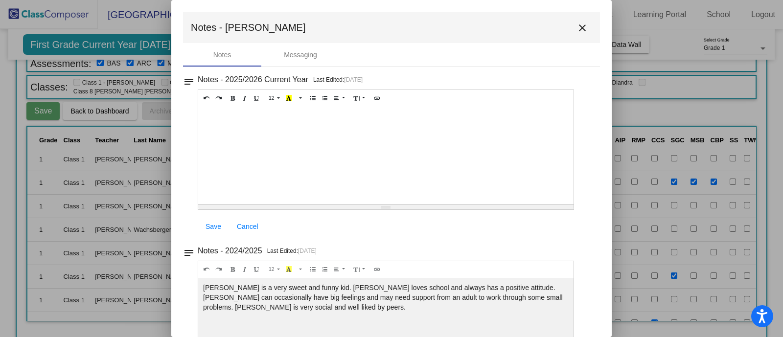
drag, startPoint x: 520, startPoint y: 296, endPoint x: 495, endPoint y: 285, distance: 27.4
click at [495, 205] on div "[PERSON_NAME] is a very sweet and funny kid. [PERSON_NAME] loves school and alw…" at bounding box center [386, 156] width 376 height 98
click at [584, 22] on button "close" at bounding box center [583, 28] width 20 height 20
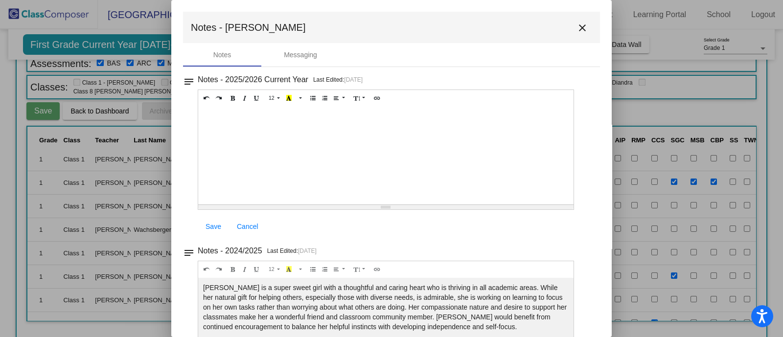
click at [573, 26] on button "close" at bounding box center [583, 28] width 20 height 20
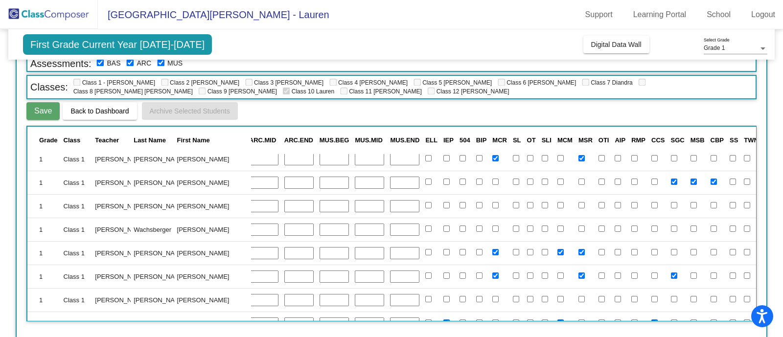
scroll to position [186, 463]
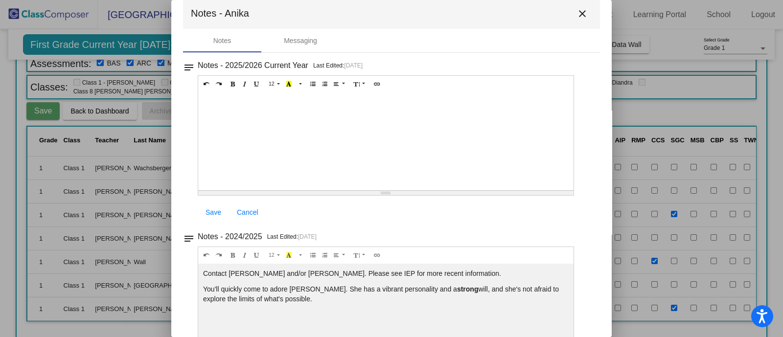
scroll to position [0, 0]
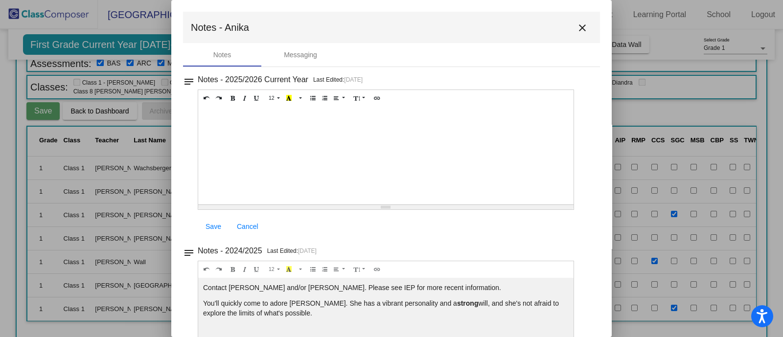
click at [578, 22] on mat-icon "close" at bounding box center [583, 28] width 12 height 12
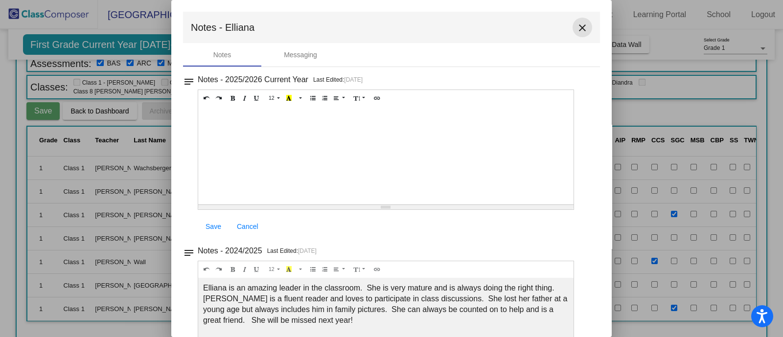
click at [583, 28] on mat-icon "close" at bounding box center [583, 28] width 12 height 12
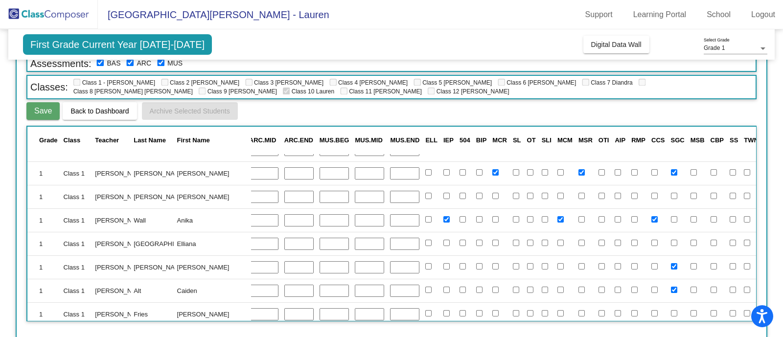
scroll to position [247, 463]
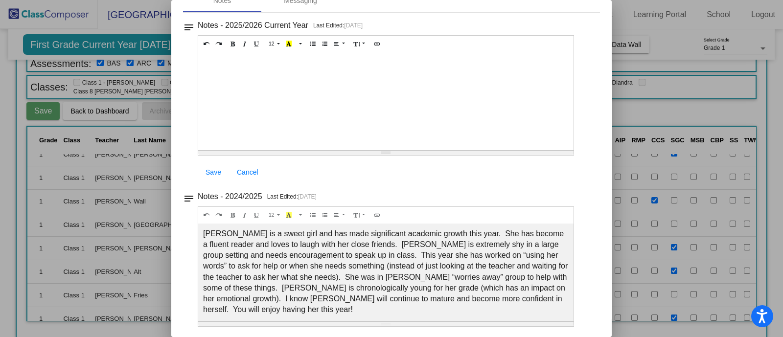
scroll to position [0, 0]
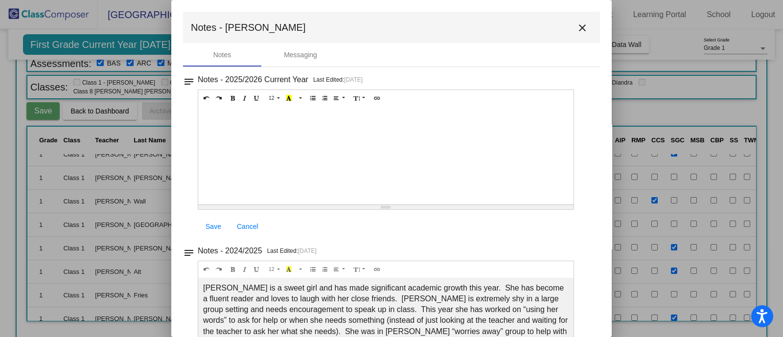
click at [577, 29] on mat-icon "close" at bounding box center [583, 28] width 12 height 12
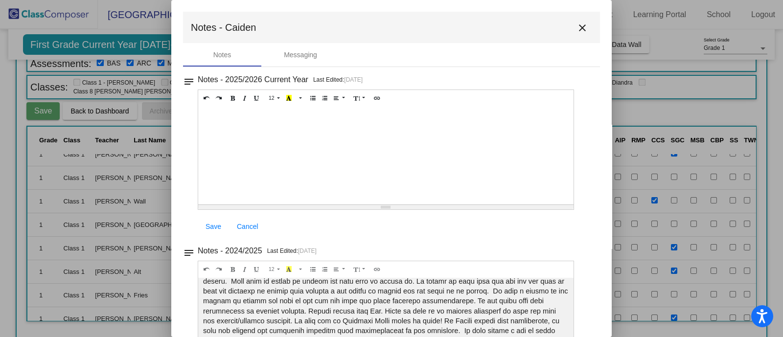
scroll to position [54, 0]
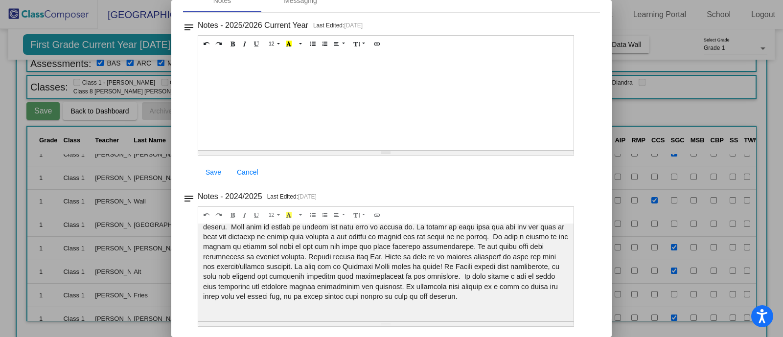
drag, startPoint x: 519, startPoint y: 291, endPoint x: 526, endPoint y: 278, distance: 14.9
click at [526, 278] on p at bounding box center [386, 251] width 366 height 99
click at [536, 282] on span at bounding box center [385, 251] width 365 height 97
drag, startPoint x: 534, startPoint y: 295, endPoint x: 201, endPoint y: 286, distance: 333.1
click at [201, 150] on div at bounding box center [386, 101] width 376 height 98
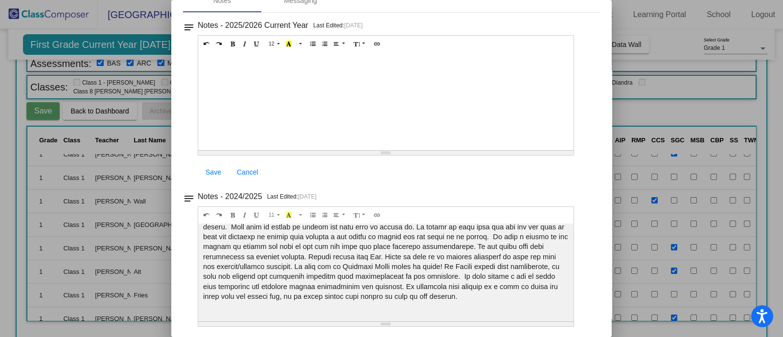
copy span "worked a lot on whole body listening and focusing during instruction and workti…"
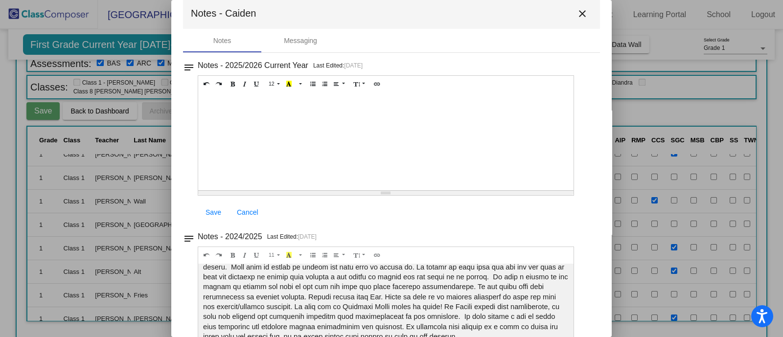
scroll to position [0, 0]
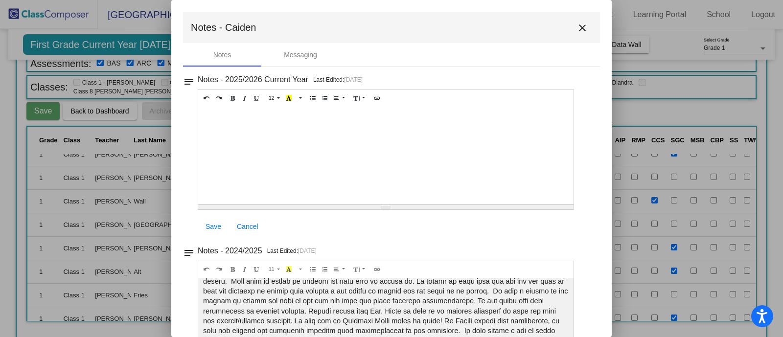
click at [578, 29] on mat-icon "close" at bounding box center [583, 28] width 12 height 12
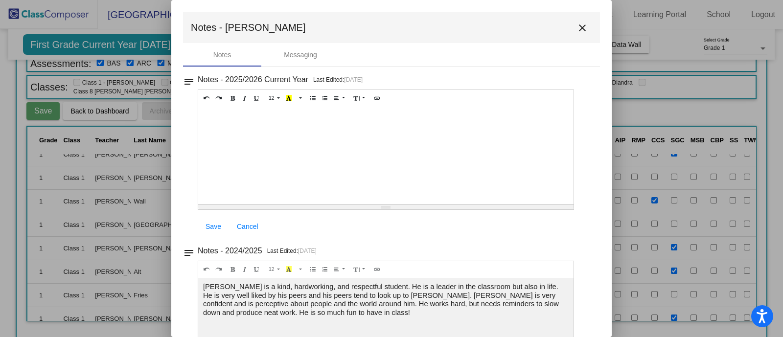
drag, startPoint x: 375, startPoint y: 303, endPoint x: 546, endPoint y: 300, distance: 171.9
click at [546, 300] on span "[PERSON_NAME] is a kind, hardworking, and respectful student. He is a leader in…" at bounding box center [381, 300] width 357 height 34
copy span "needs reminders to slow down and produce neat work"
click at [577, 28] on mat-icon "close" at bounding box center [583, 28] width 12 height 12
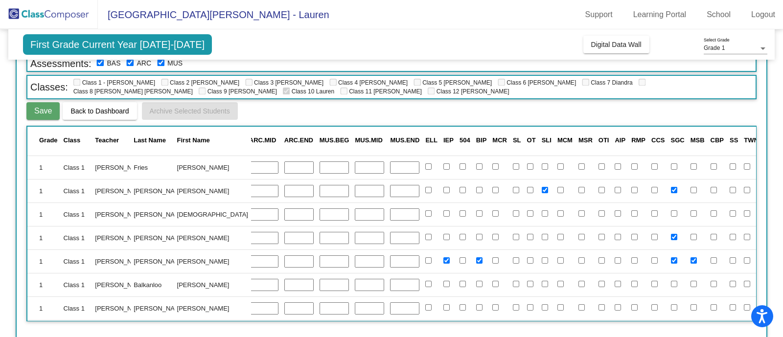
scroll to position [379, 463]
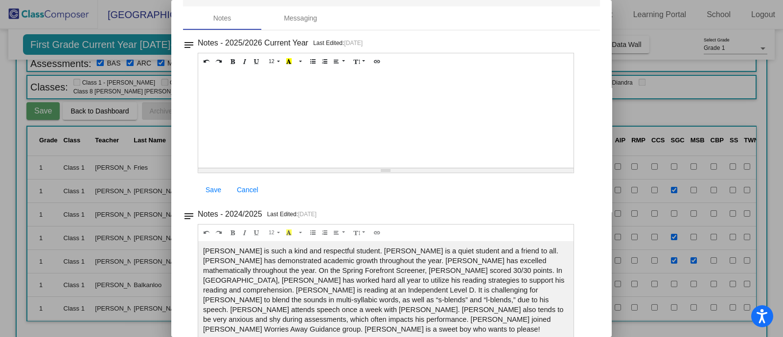
scroll to position [54, 0]
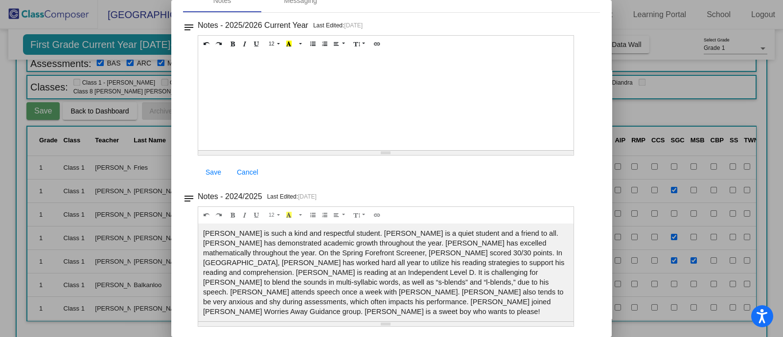
drag, startPoint x: 205, startPoint y: 274, endPoint x: 230, endPoint y: 284, distance: 27.1
click at [230, 284] on span "[PERSON_NAME] is such a kind and respectful student. [PERSON_NAME] is a quiet s…" at bounding box center [383, 273] width 361 height 86
copy span "challenging for [PERSON_NAME] to blend the sounds in multi-syllabic words, as w…"
click at [440, 291] on span "[PERSON_NAME] is such a kind and respectful student. [PERSON_NAME] is a quiet s…" at bounding box center [383, 273] width 361 height 86
drag, startPoint x: 495, startPoint y: 284, endPoint x: 387, endPoint y: 294, distance: 108.6
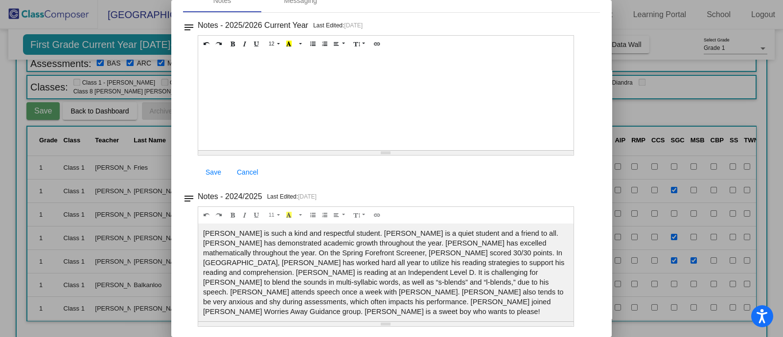
click at [387, 294] on span "[PERSON_NAME] is such a kind and respectful student. [PERSON_NAME] is a quiet s…" at bounding box center [383, 273] width 361 height 86
copy span "anxious and shy during assessments, which often impacts his performance"
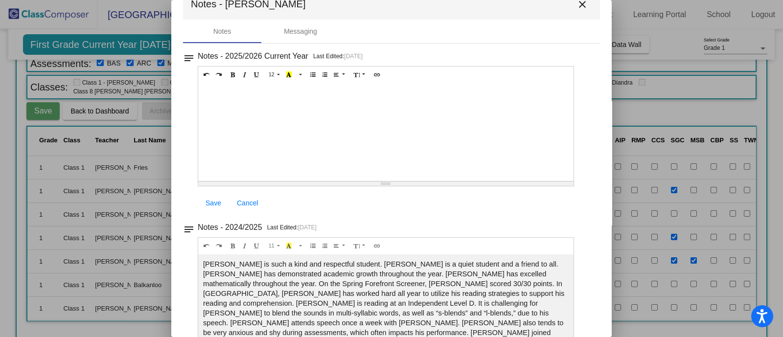
scroll to position [0, 0]
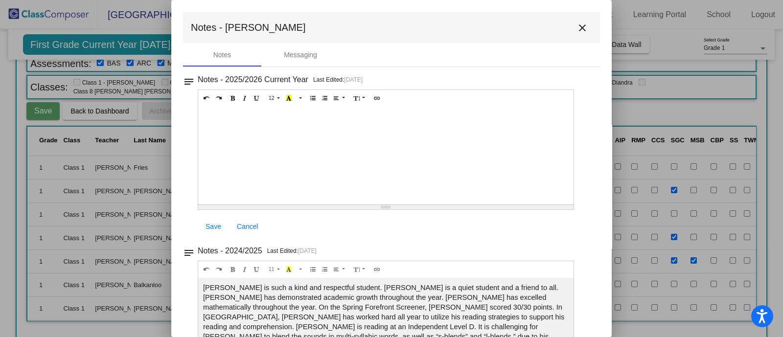
click at [577, 28] on mat-icon "close" at bounding box center [583, 28] width 12 height 12
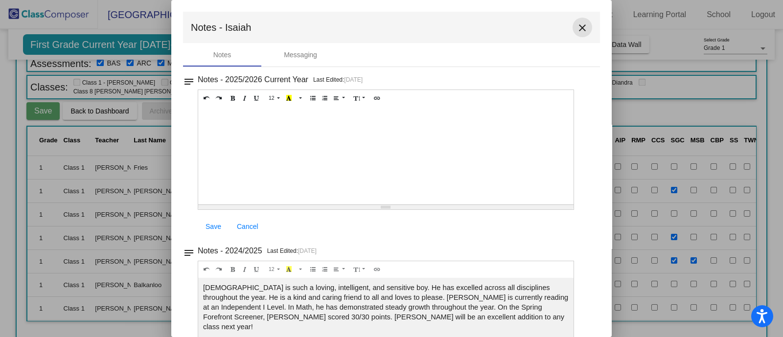
click at [582, 30] on mat-icon "close" at bounding box center [583, 28] width 12 height 12
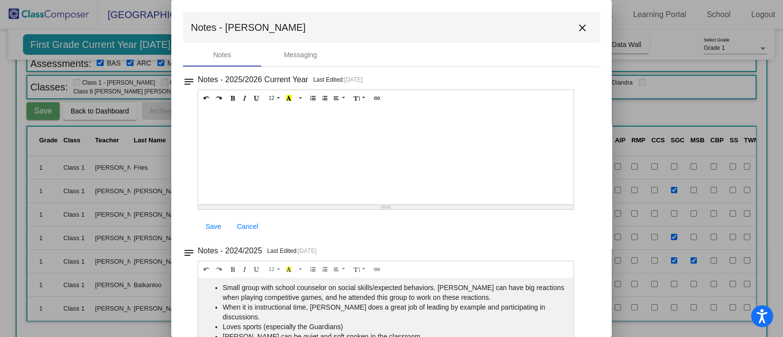
scroll to position [54, 0]
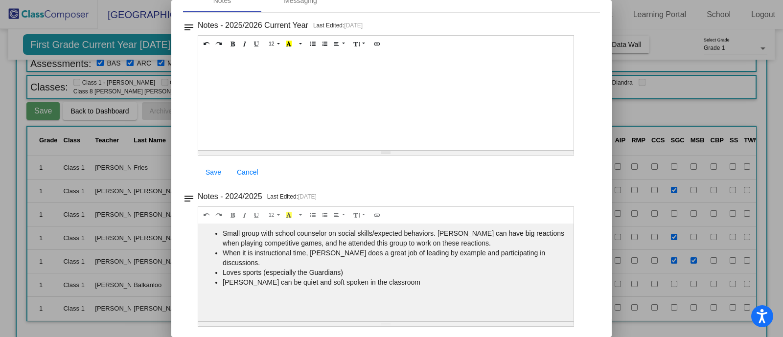
drag, startPoint x: 486, startPoint y: 238, endPoint x: 223, endPoint y: 229, distance: 262.6
click at [223, 229] on li "Small group with school counselor on social skills/expected behaviors. [PERSON_…" at bounding box center [396, 239] width 346 height 20
copy li "Small group with school counselor on social skills/expected behaviors. [PERSON_…"
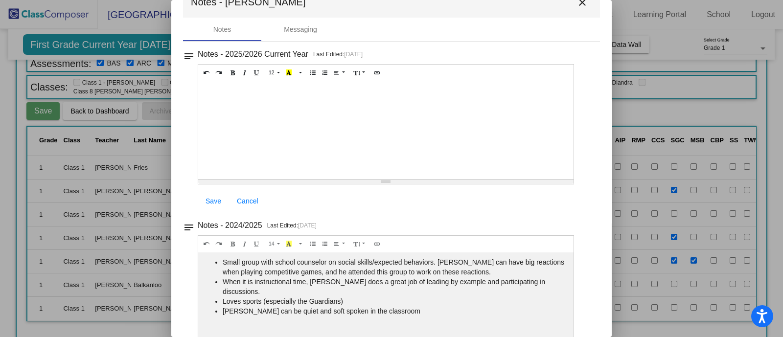
scroll to position [0, 0]
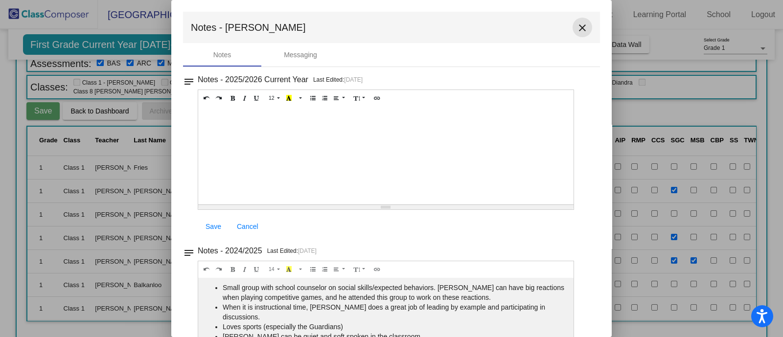
click at [577, 30] on mat-icon "close" at bounding box center [583, 28] width 12 height 12
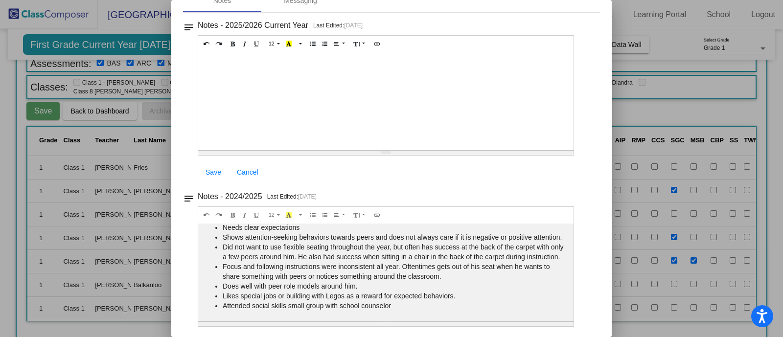
scroll to position [25, 0]
drag, startPoint x: 225, startPoint y: 234, endPoint x: 412, endPoint y: 307, distance: 200.5
click at [412, 307] on ul "Needs clear expectations Shows attention-seeking behaviors towards peers and do…" at bounding box center [386, 267] width 366 height 88
copy ul "[PERSON_NAME] clear expectations Shows attention-seeking behaviors towards peer…"
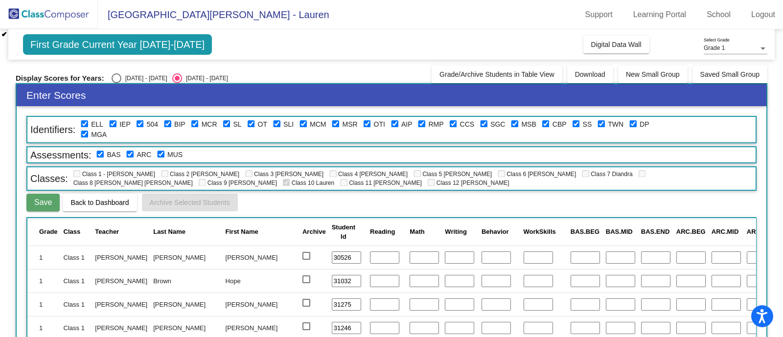
scroll to position [379, 463]
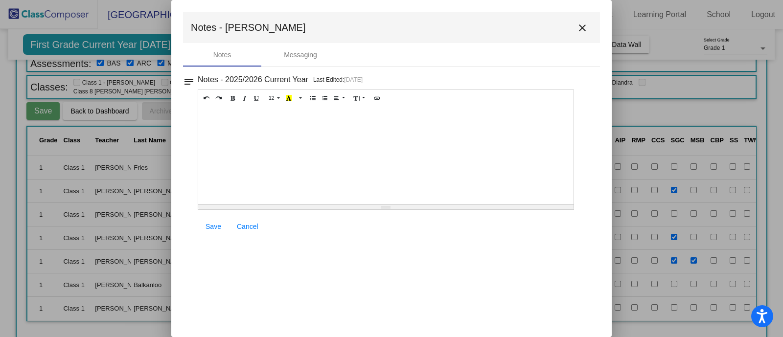
click at [579, 25] on mat-icon "close" at bounding box center [583, 28] width 12 height 12
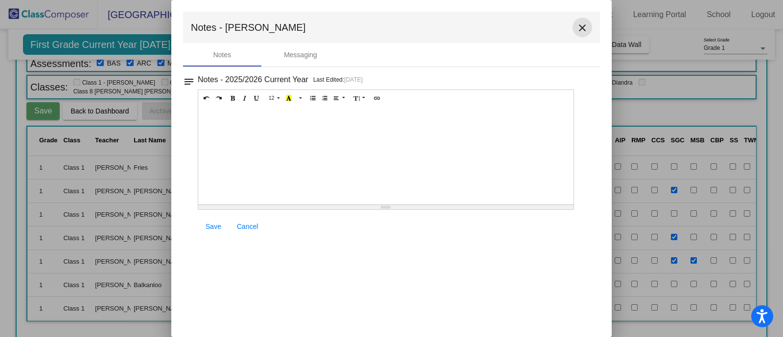
click at [585, 19] on button "close" at bounding box center [583, 28] width 20 height 20
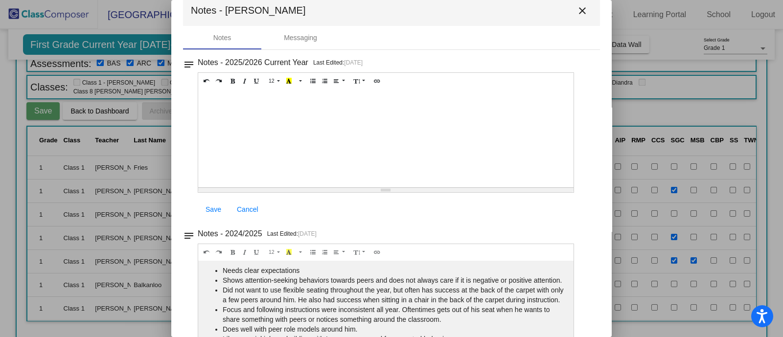
scroll to position [0, 0]
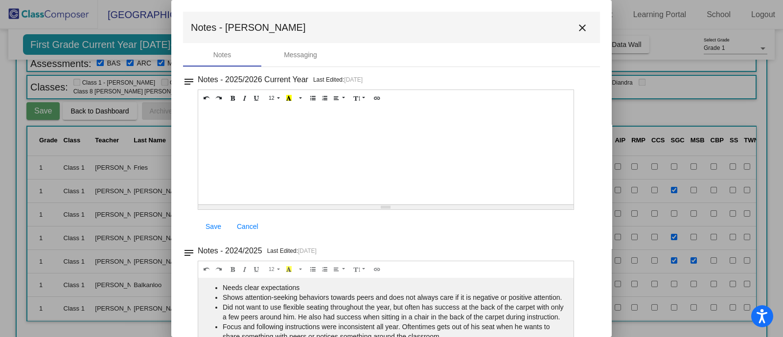
click at [585, 23] on button "close" at bounding box center [583, 28] width 20 height 20
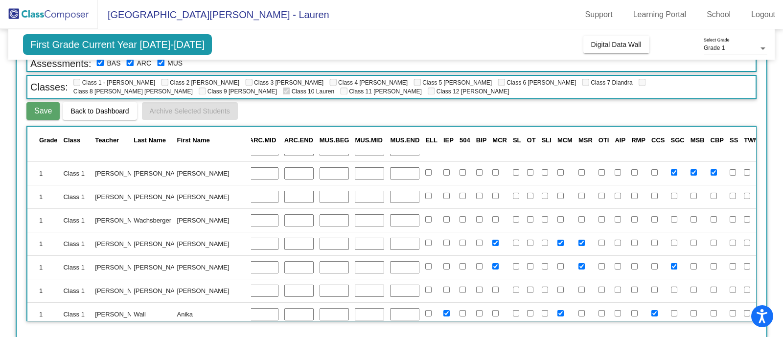
scroll to position [0, 463]
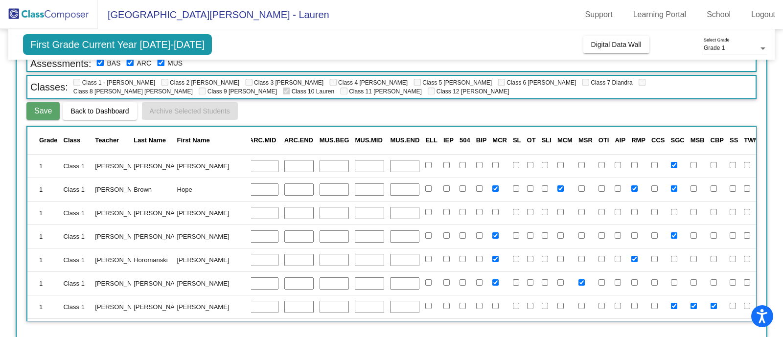
click at [717, 47] on span "Grade 1" at bounding box center [714, 48] width 21 height 7
click at [404, 62] on div at bounding box center [391, 168] width 783 height 337
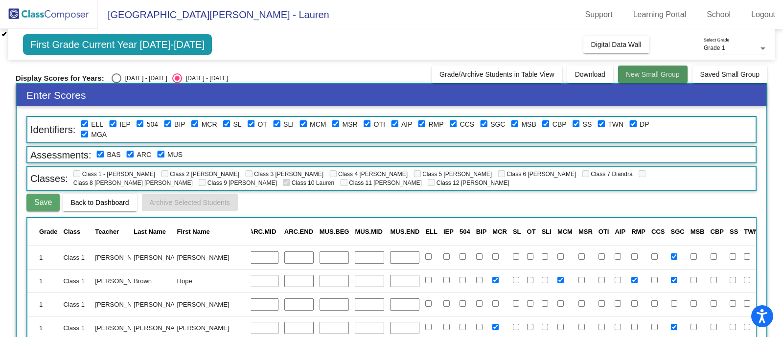
click at [646, 69] on button "New Small Group" at bounding box center [653, 75] width 70 height 18
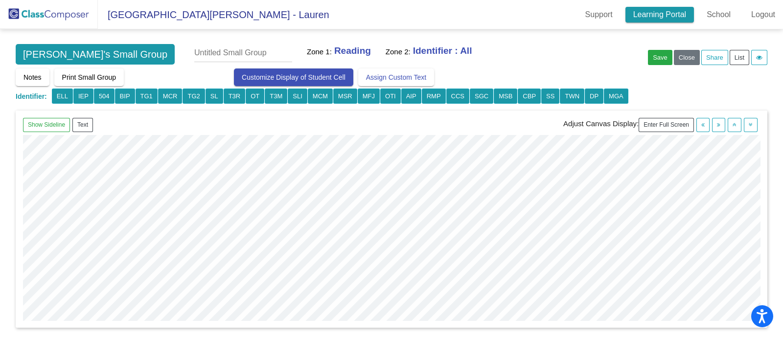
click at [666, 19] on link "Learning Portal" at bounding box center [660, 15] width 69 height 16
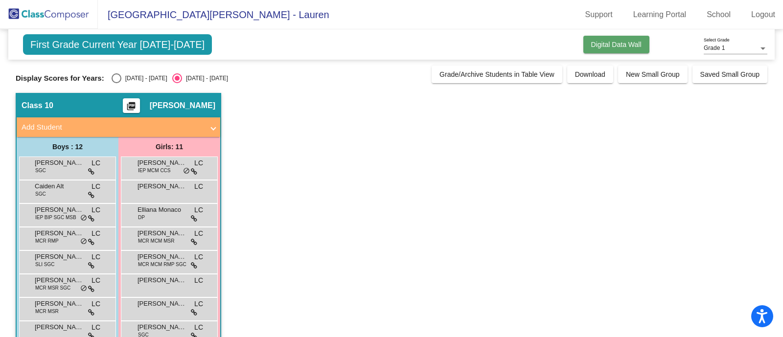
click at [634, 51] on button "Digital Data Wall" at bounding box center [617, 45] width 66 height 18
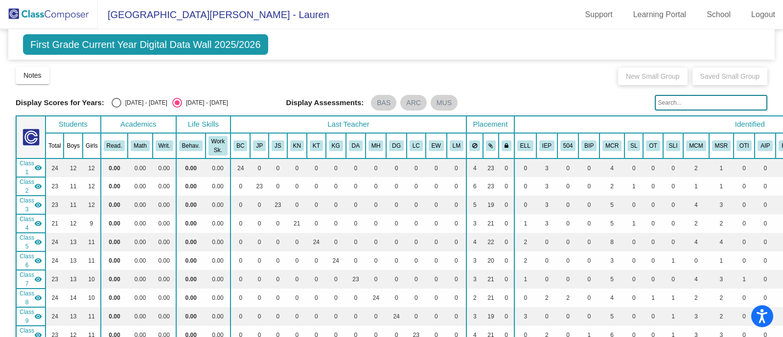
click at [34, 172] on div "Class 1 visibility" at bounding box center [31, 168] width 23 height 18
click at [38, 191] on div "Class 2 visibility" at bounding box center [31, 187] width 23 height 18
click at [34, 206] on mat-icon "visibility" at bounding box center [38, 205] width 8 height 8
click at [44, 224] on td "Class 4 visibility" at bounding box center [30, 223] width 29 height 19
click at [39, 243] on mat-icon "visibility" at bounding box center [38, 242] width 8 height 8
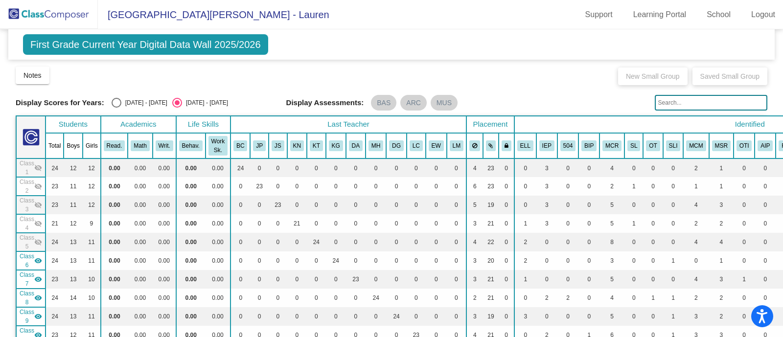
click at [38, 259] on mat-icon "visibility" at bounding box center [38, 261] width 8 height 8
click at [34, 283] on span "Class 7" at bounding box center [27, 280] width 15 height 18
click at [37, 299] on mat-icon "visibility" at bounding box center [38, 298] width 8 height 8
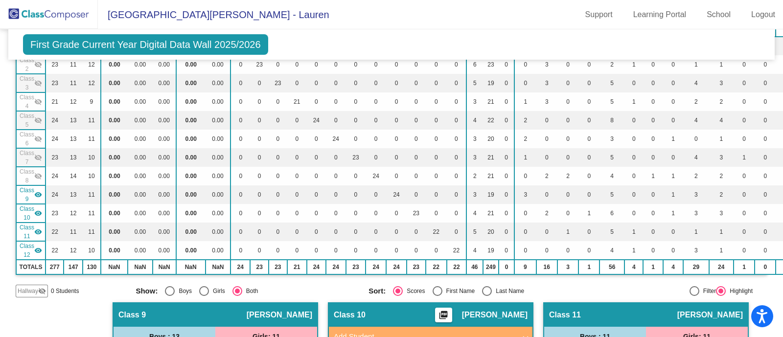
click at [41, 196] on mat-icon "visibility" at bounding box center [38, 195] width 8 height 8
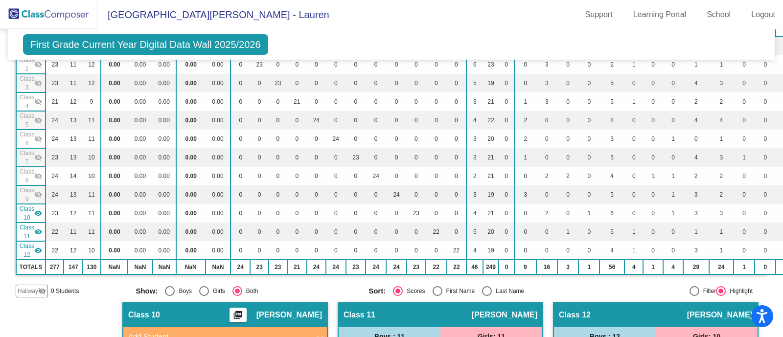
click at [40, 228] on mat-icon "visibility" at bounding box center [38, 232] width 8 height 8
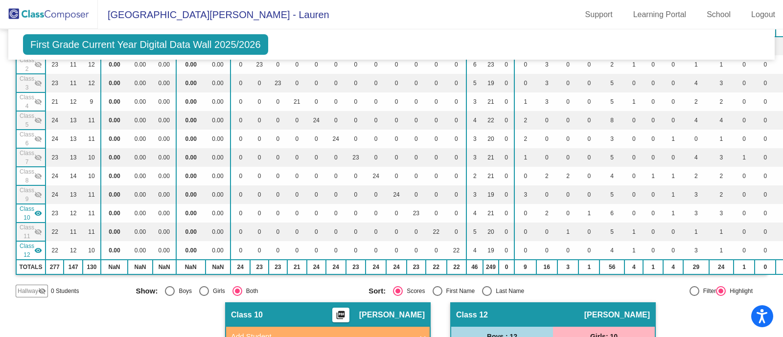
click at [34, 247] on mat-icon "visibility" at bounding box center [38, 251] width 8 height 8
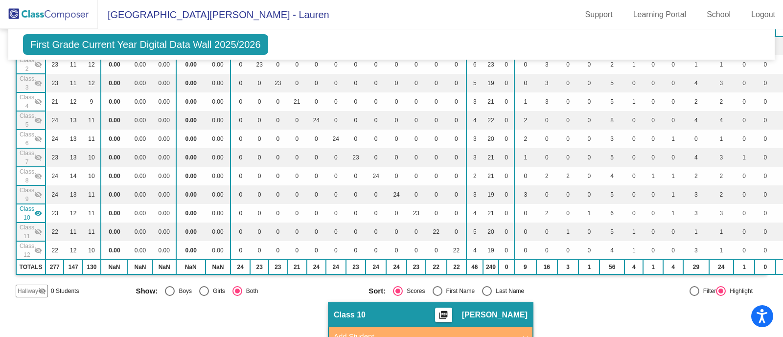
drag, startPoint x: 34, startPoint y: 248, endPoint x: 90, endPoint y: 312, distance: 85.0
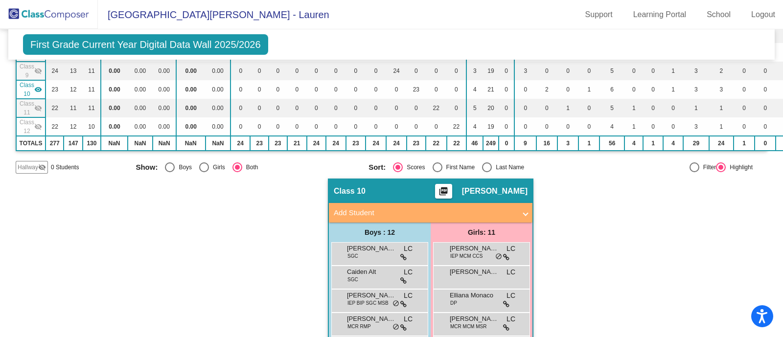
scroll to position [244, 0]
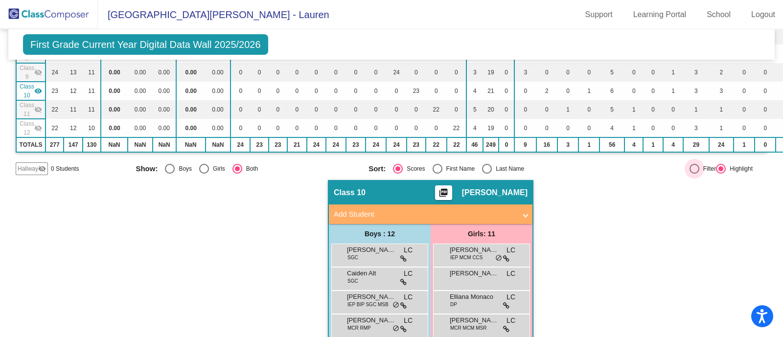
click at [700, 165] on div "Filter" at bounding box center [708, 169] width 17 height 9
click at [694, 174] on input "Filter" at bounding box center [694, 174] width 0 height 0
radio input "true"
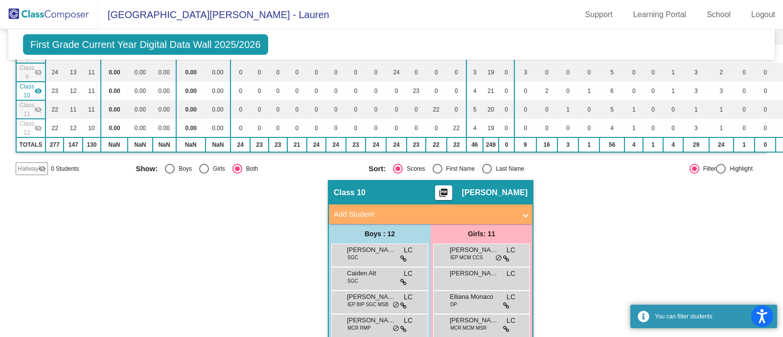
click at [729, 168] on div "Highlight" at bounding box center [739, 169] width 27 height 9
click at [721, 174] on input "Highlight" at bounding box center [721, 174] width 0 height 0
radio input "true"
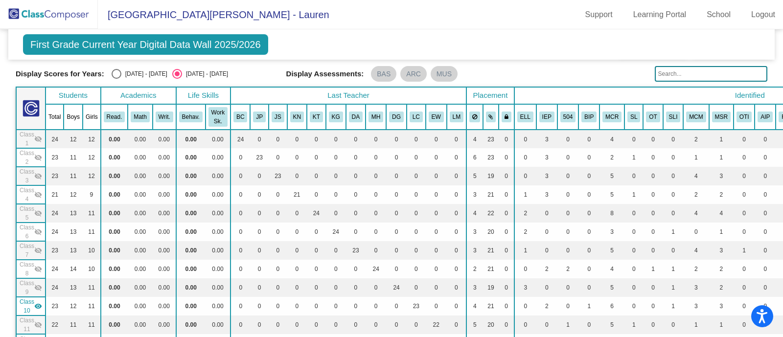
scroll to position [0, 0]
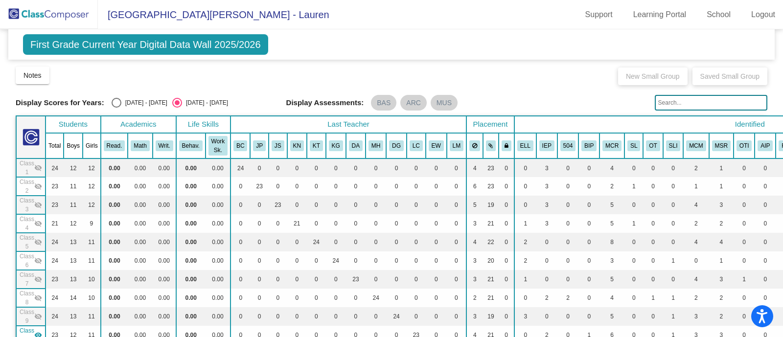
click at [215, 45] on span "First Grade Current Year Digital Data Wall 2025/2026" at bounding box center [145, 44] width 245 height 21
click at [192, 81] on div "Notes Download Class List Import Students New Small Group Saved Small Group" at bounding box center [392, 76] width 752 height 20
drag, startPoint x: 113, startPoint y: 100, endPoint x: 170, endPoint y: 60, distance: 70.0
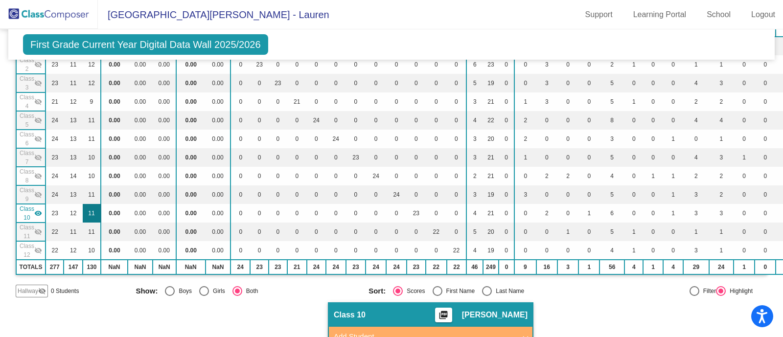
click at [88, 206] on td "11" at bounding box center [92, 213] width 18 height 19
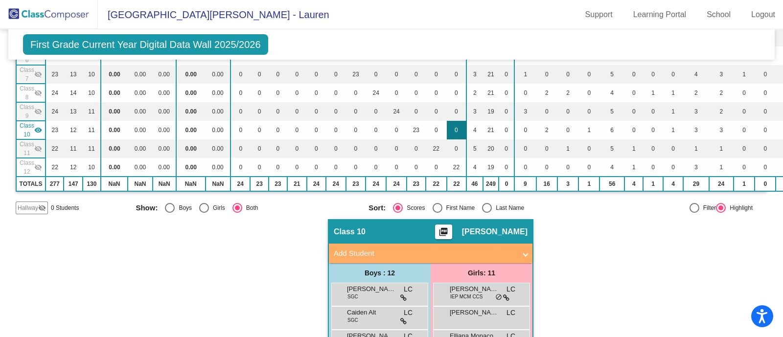
scroll to position [0, 0]
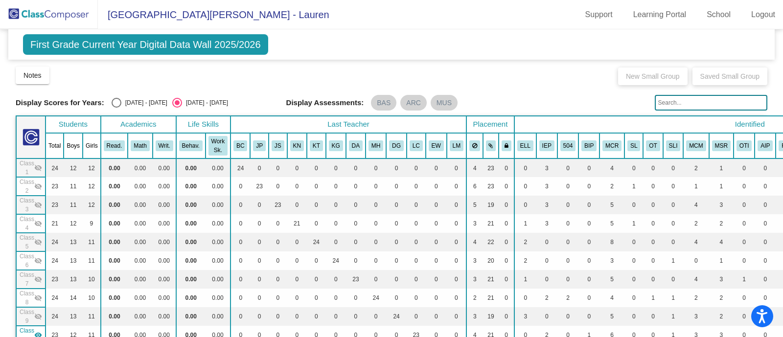
click at [722, 104] on input "text" at bounding box center [711, 103] width 113 height 16
type input "moffitt"
click at [34, 170] on mat-icon "visibility_off" at bounding box center [38, 168] width 8 height 8
click at [34, 183] on mat-icon "visibility_off" at bounding box center [38, 187] width 8 height 8
click at [33, 207] on span "Class 3" at bounding box center [27, 205] width 15 height 18
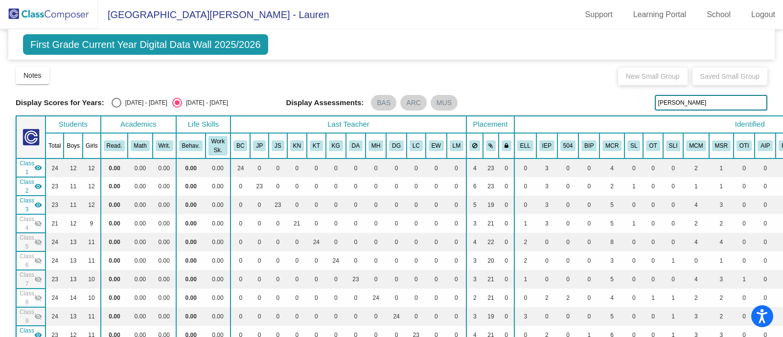
click at [31, 218] on span "Class 4" at bounding box center [27, 224] width 15 height 18
click at [27, 237] on span "Class 5" at bounding box center [27, 243] width 15 height 18
click at [26, 257] on span "Class 6" at bounding box center [27, 261] width 15 height 18
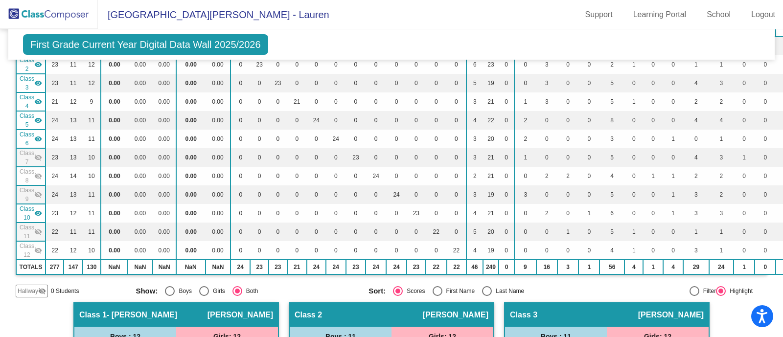
click at [34, 149] on div "Class 7 visibility_off" at bounding box center [31, 158] width 23 height 18
click at [34, 173] on mat-icon "visibility_off" at bounding box center [38, 176] width 8 height 8
click at [29, 198] on span "Class 9" at bounding box center [27, 195] width 15 height 18
click at [25, 232] on span "Class 11" at bounding box center [27, 232] width 15 height 18
click at [25, 251] on span "Class 12" at bounding box center [27, 251] width 15 height 18
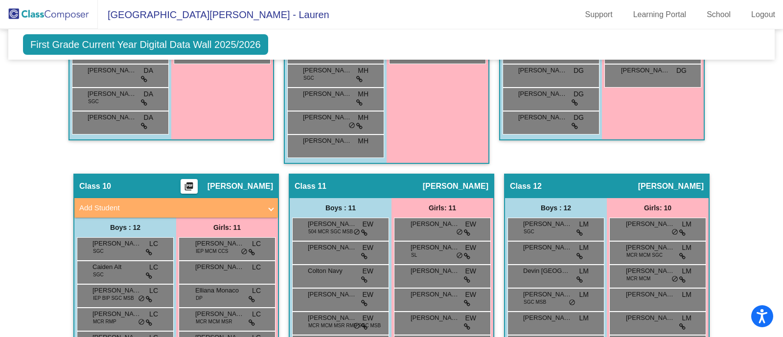
scroll to position [1469, 0]
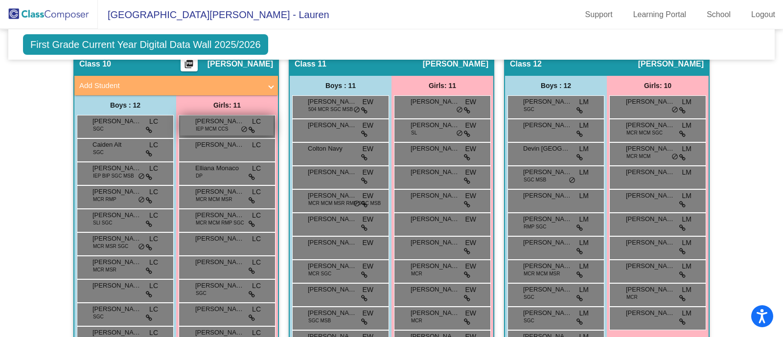
click at [242, 126] on span "do_not_disturb_alt" at bounding box center [244, 130] width 7 height 8
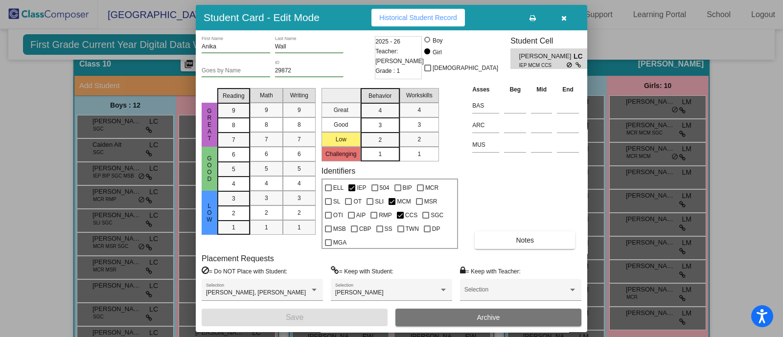
click at [568, 14] on button "button" at bounding box center [563, 18] width 31 height 18
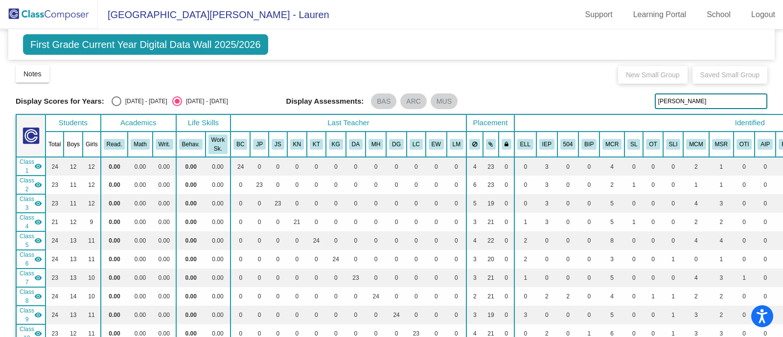
scroll to position [0, 0]
